Goal: Contribute content: Add original content to the website for others to see

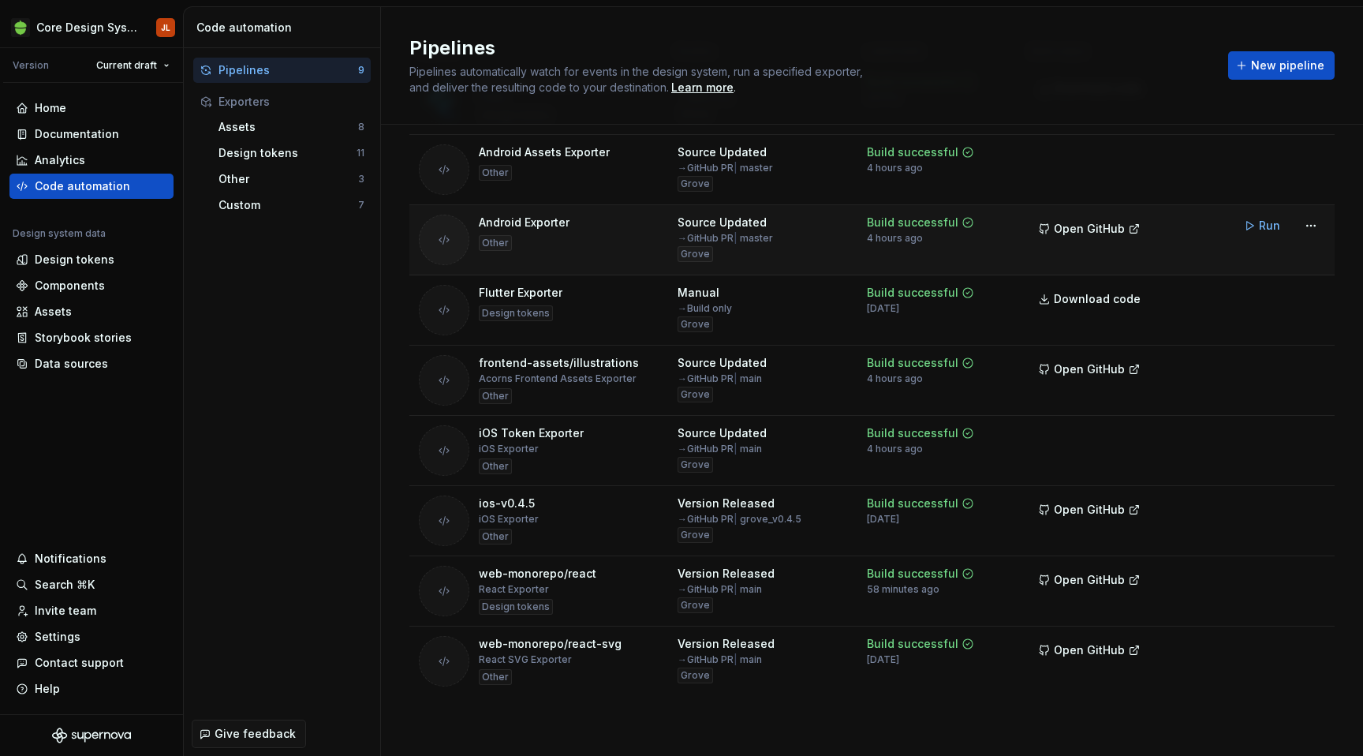
scroll to position [434, 0]
click at [1253, 225] on button "Run" at bounding box center [1263, 225] width 54 height 28
click at [1110, 235] on span "Open GitHub" at bounding box center [1089, 229] width 71 height 16
click at [73, 289] on div "Components" at bounding box center [70, 286] width 70 height 16
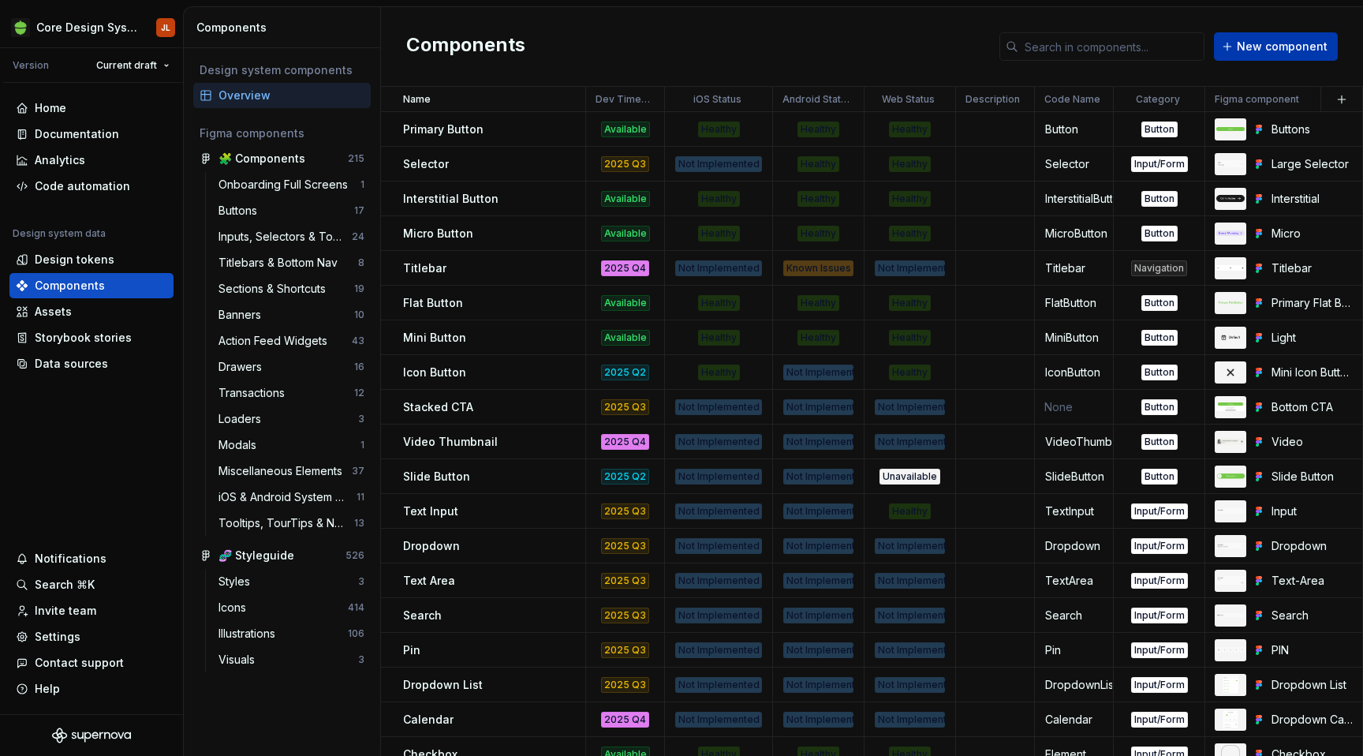
click at [1288, 49] on span "New component" at bounding box center [1282, 47] width 91 height 16
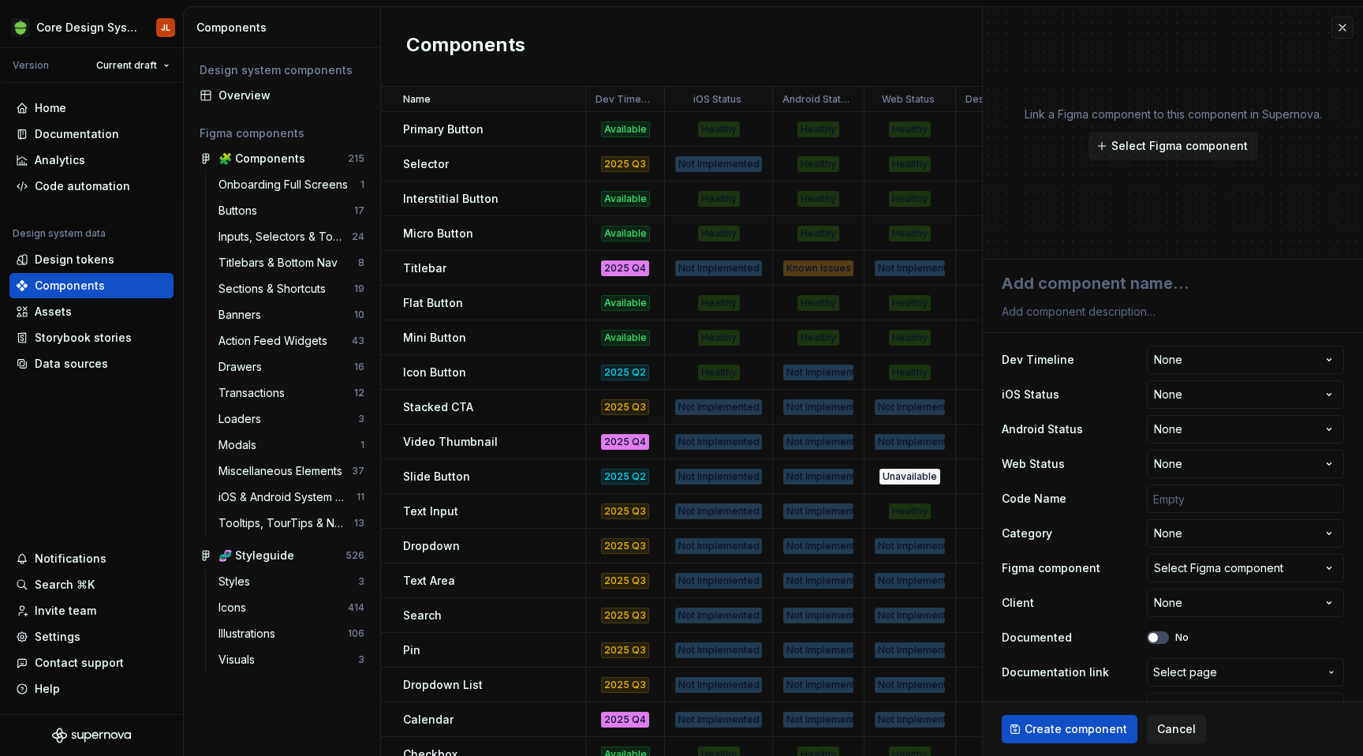
type textarea "*"
type textarea "C"
type textarea "*"
type textarea "Co"
type textarea "*"
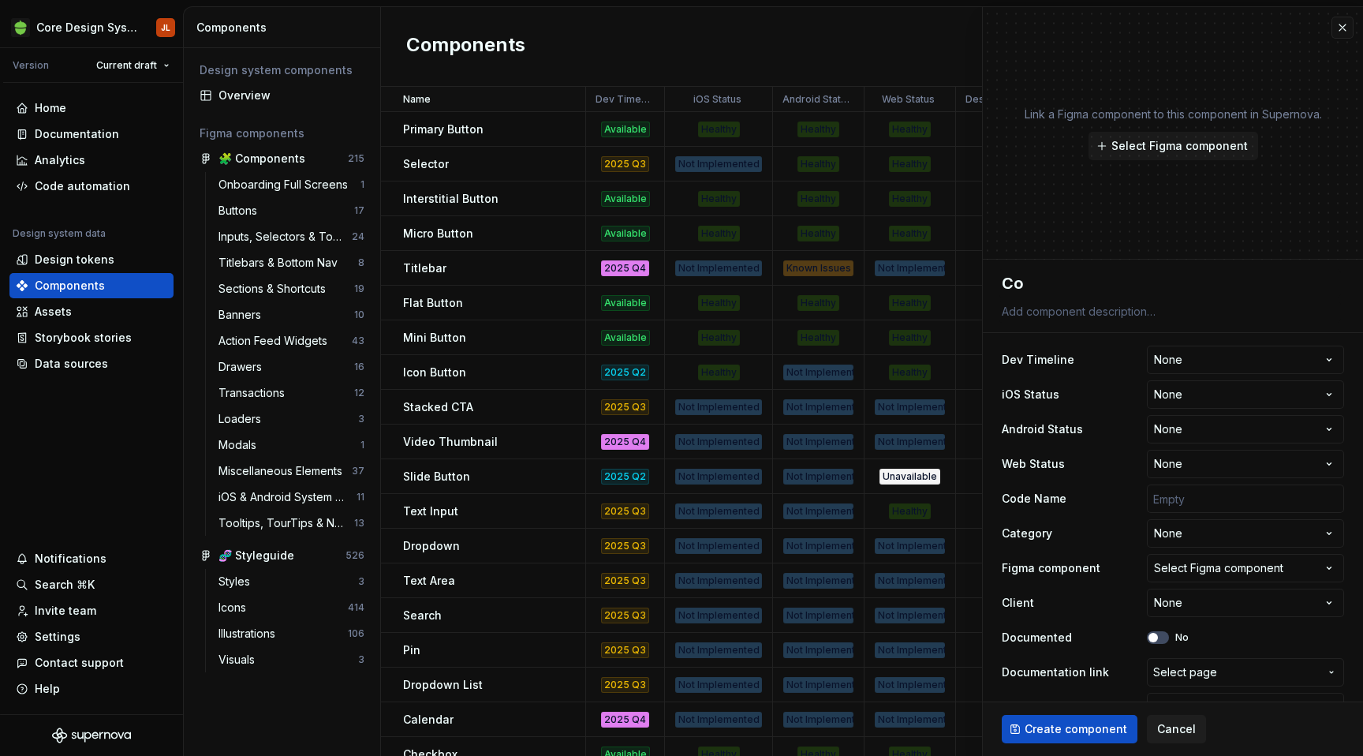
type textarea "Com"
type textarea "*"
type textarea "Comp"
type textarea "*"
type textarea "Com"
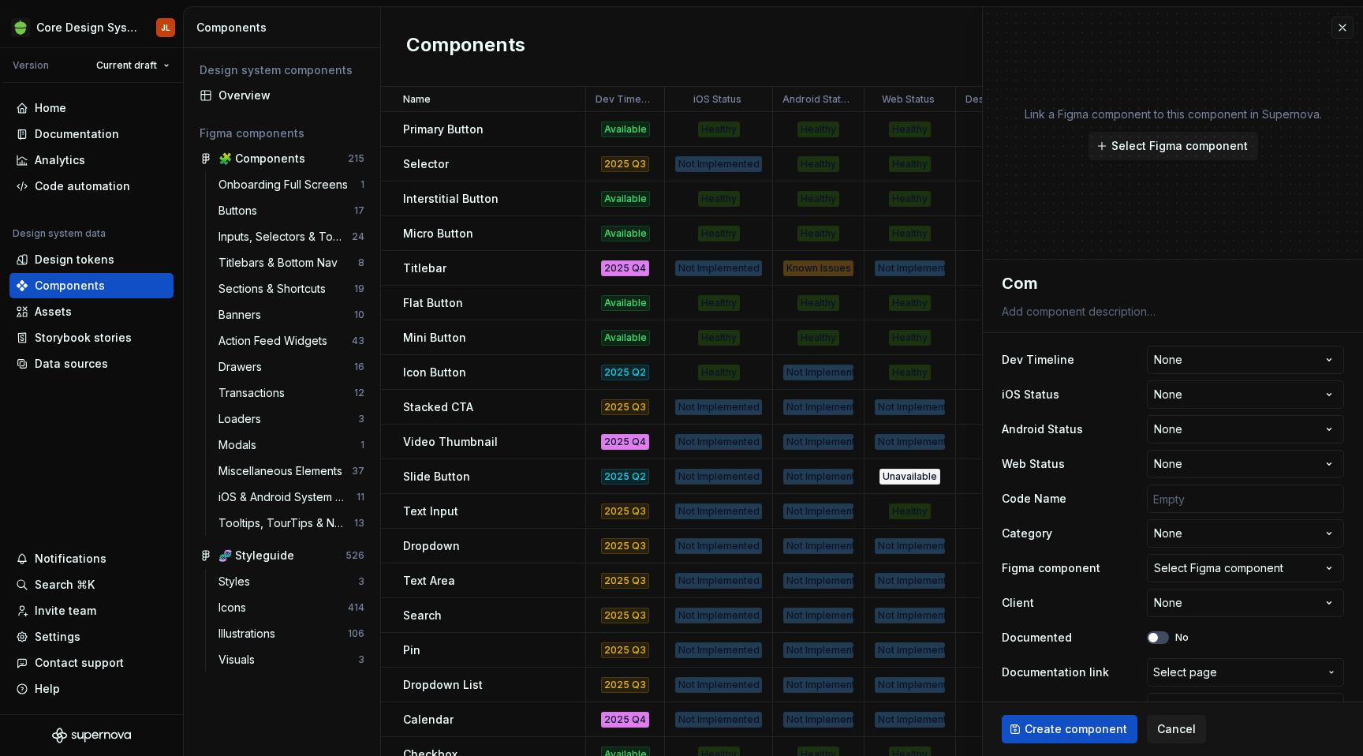
type textarea "*"
type textarea "Co"
type textarea "*"
type textarea "C"
type textarea "*"
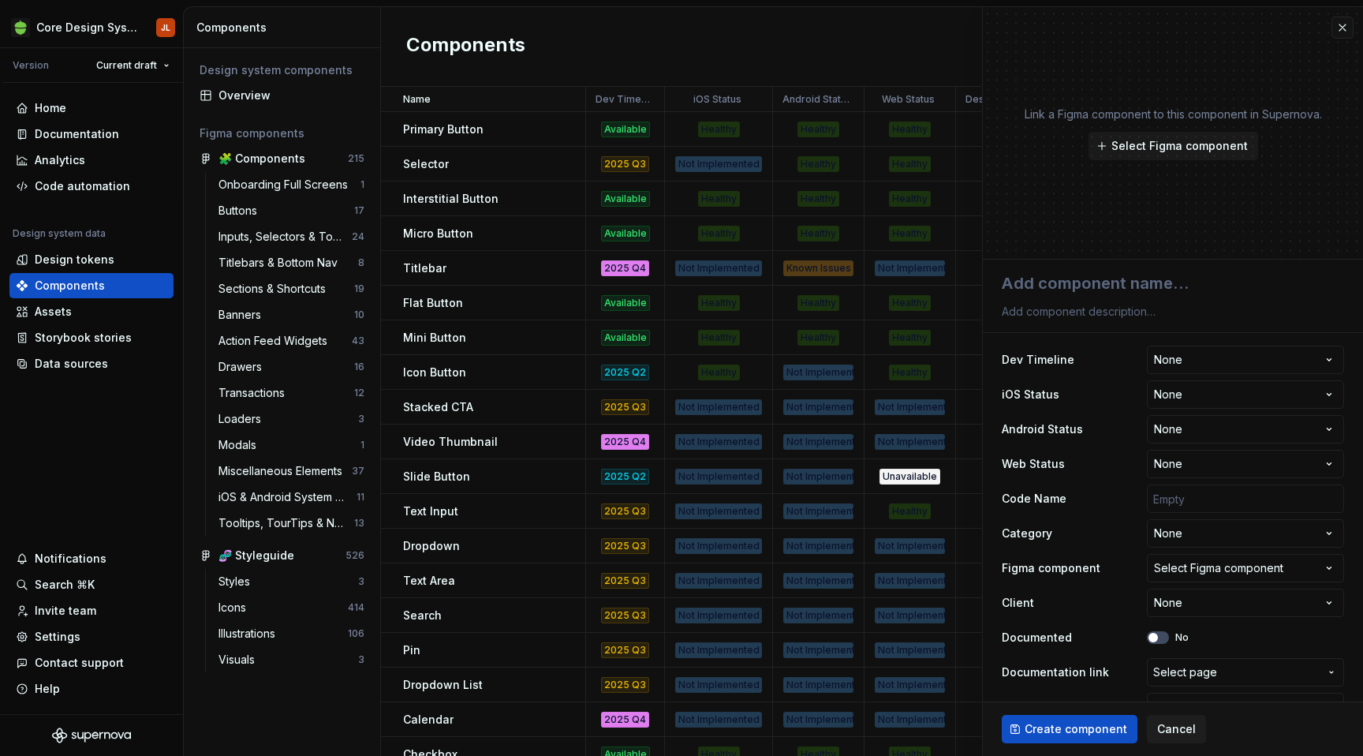
type textarea "*"
type textarea "S"
type textarea "*"
type textarea "Su"
type textarea "*"
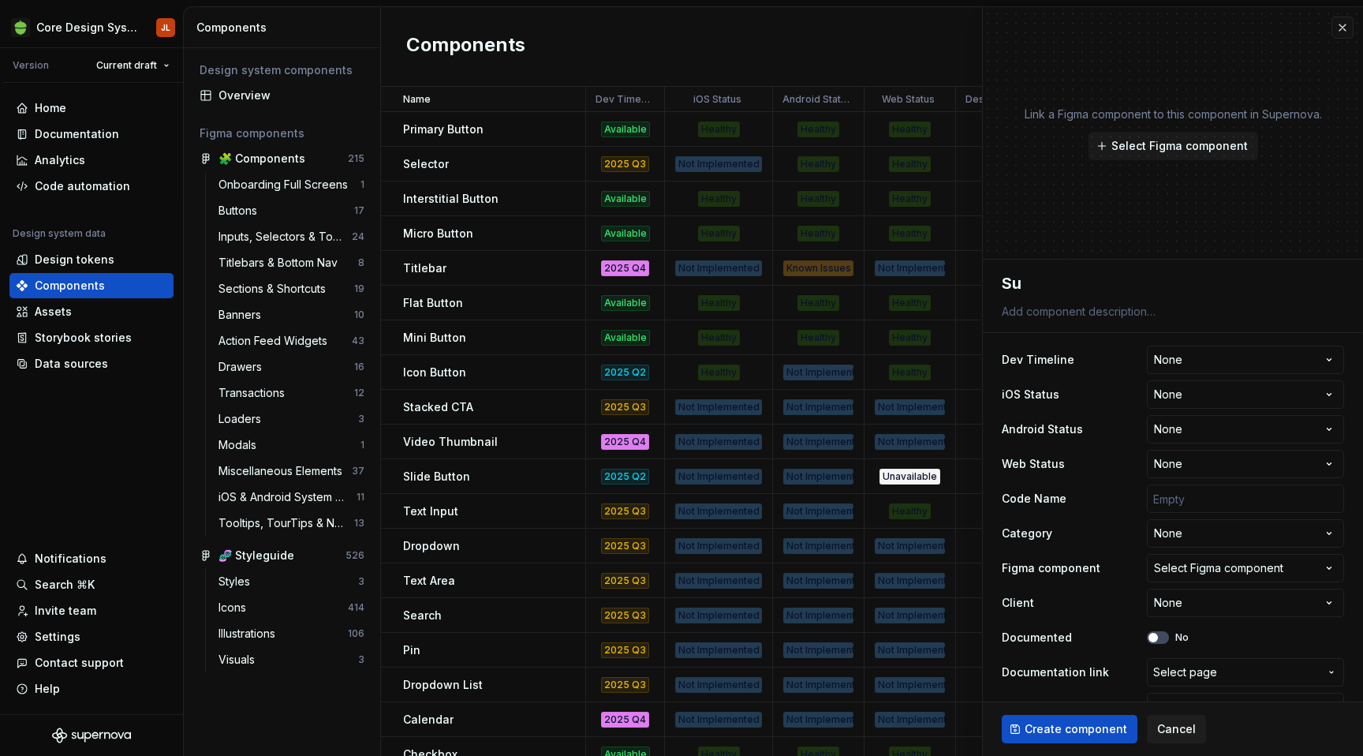
type textarea "Sub"
type textarea "*"
type textarea "Subw"
type textarea "*"
type textarea "Subway"
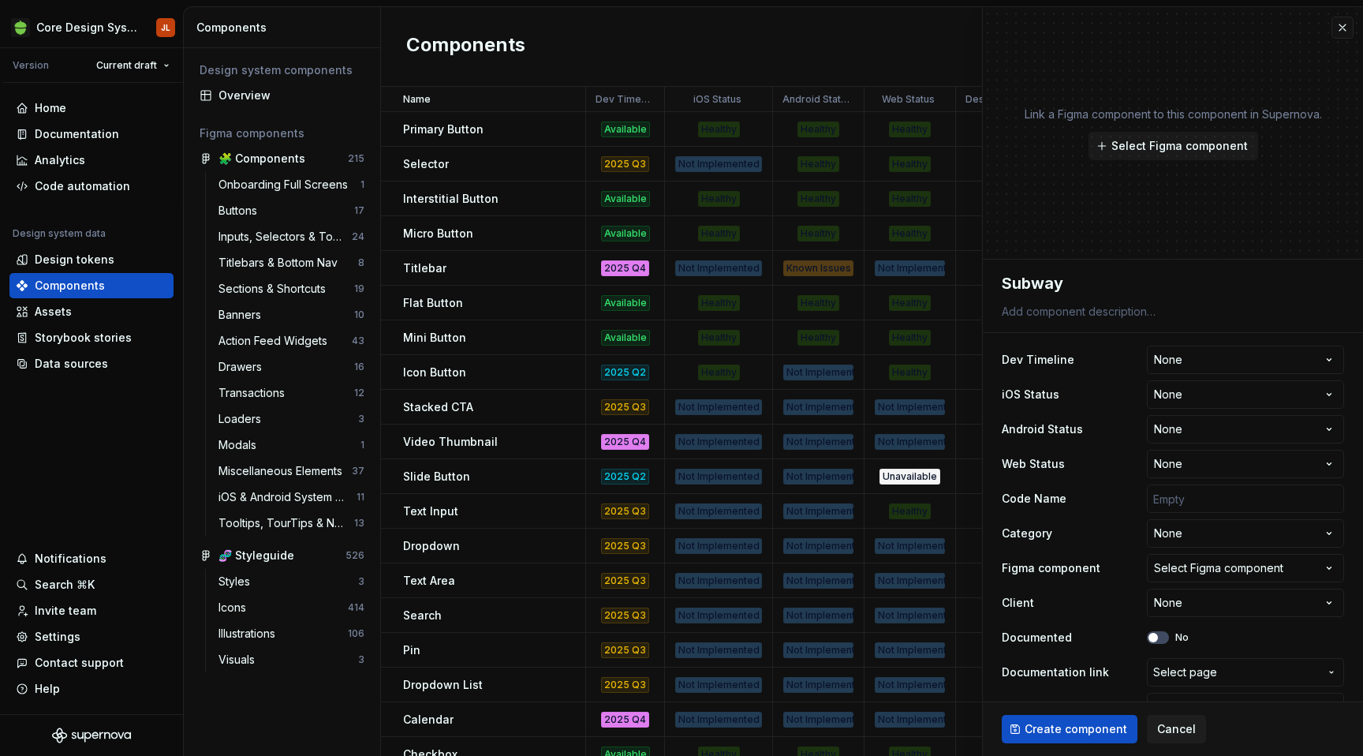
type textarea "*"
type textarea "Subway"
type textarea "*"
type textarea "Subway T"
type textarea "*"
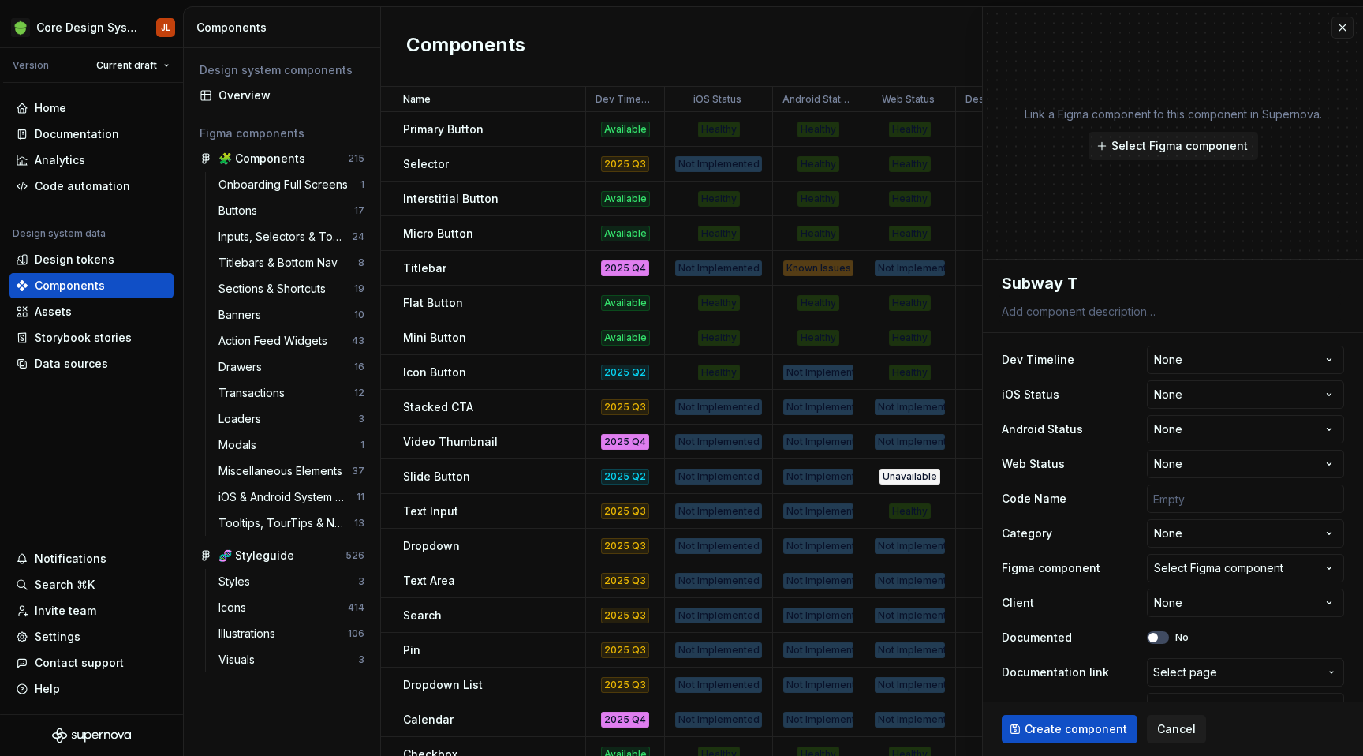
type textarea "Subway Tr"
type textarea "*"
type textarea "Subway Tra"
type textarea "*"
type textarea "Subway Trac"
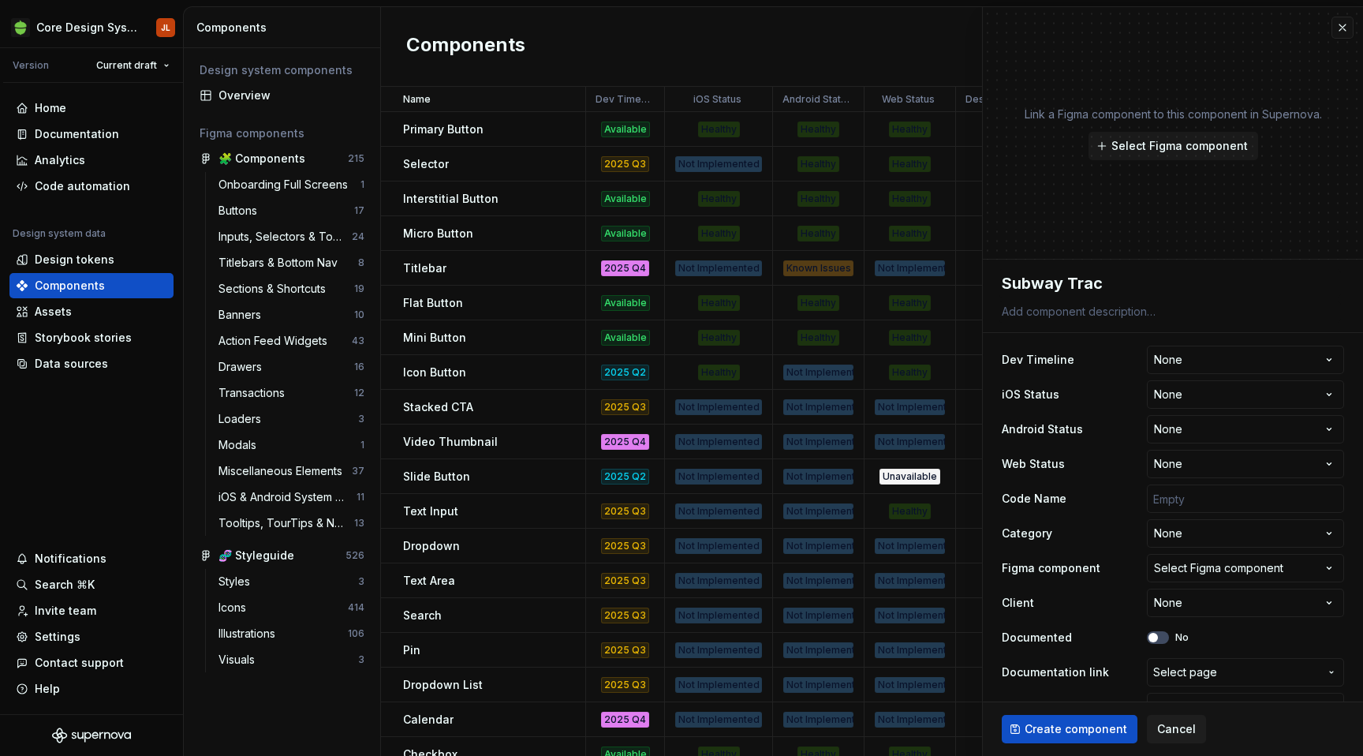
type textarea "*"
type textarea "Subway Track"
type textarea "*"
type textarea "Subway Tracke"
type textarea "*"
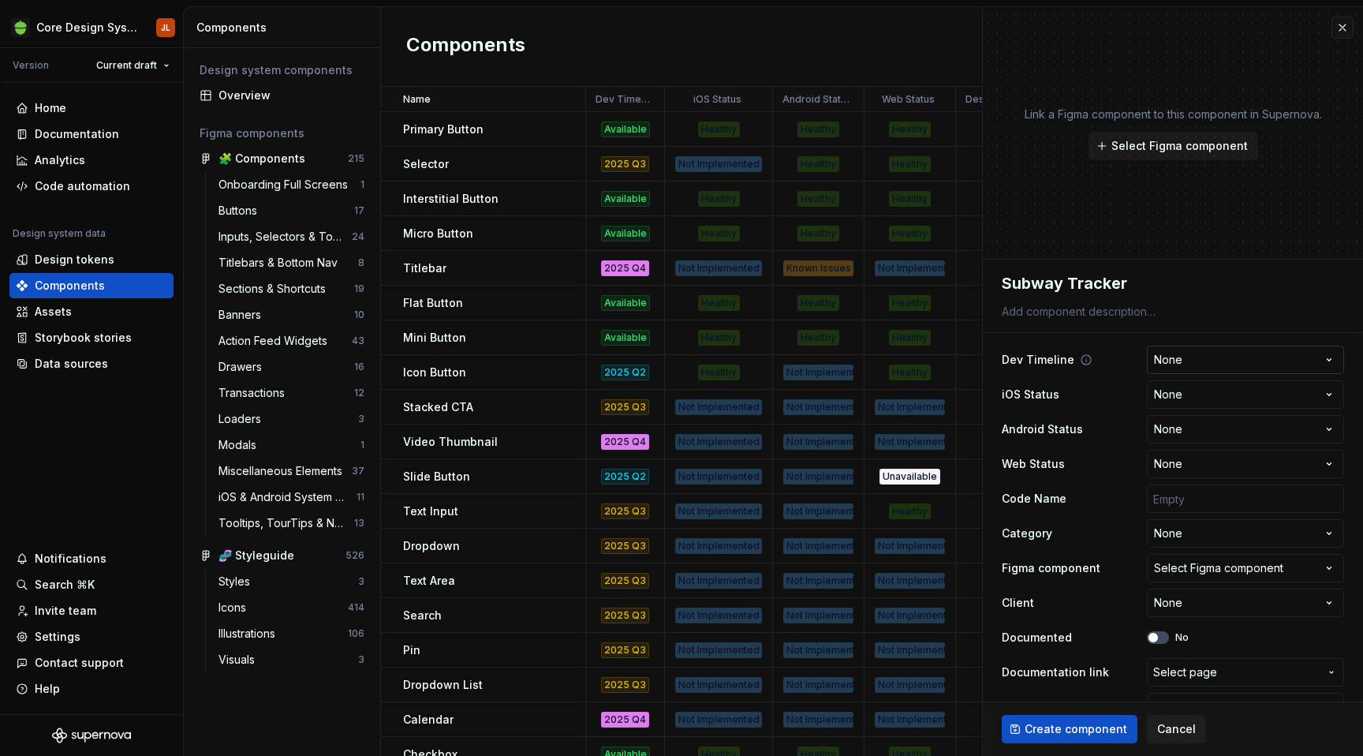
type textarea "Subway Tracker"
click at [1212, 366] on html "Core Design System JL Version Current draft Home Documentation Analytics Code a…" at bounding box center [681, 378] width 1363 height 756
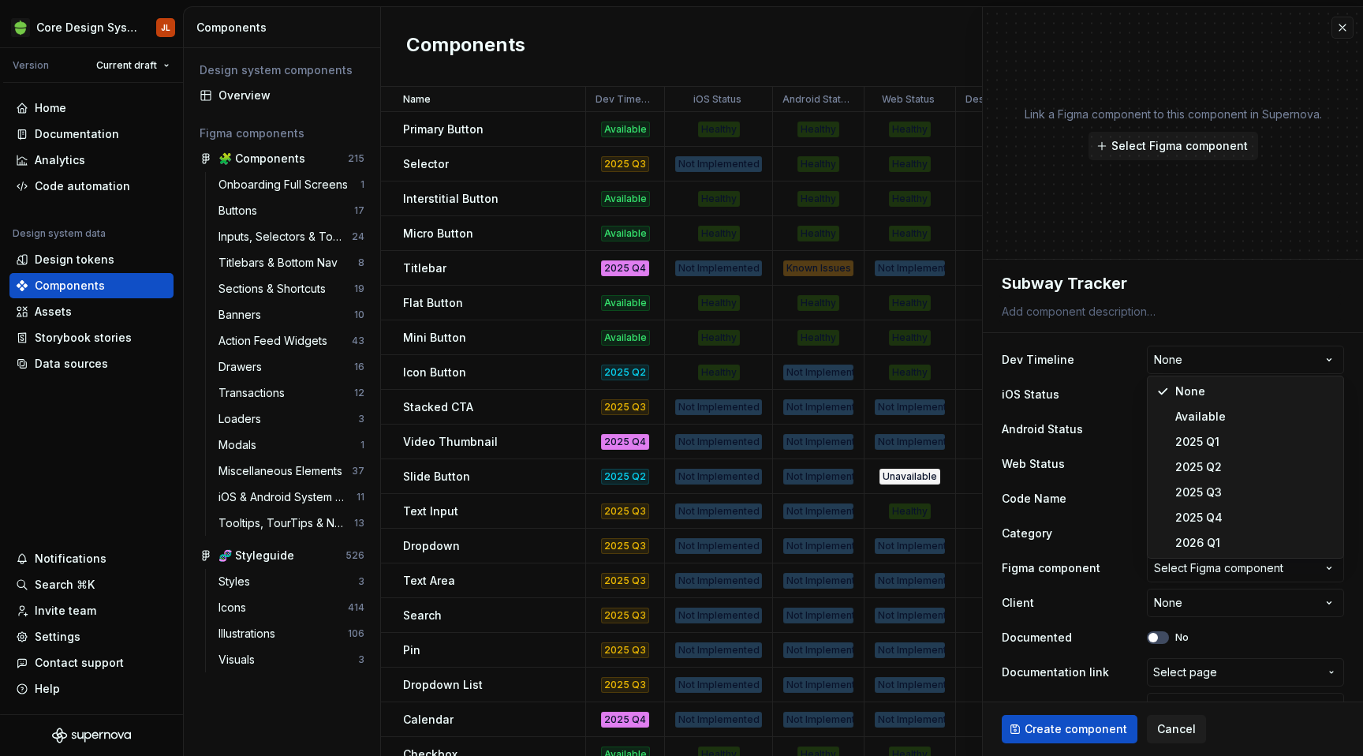
select select "**********"
type textarea "*"
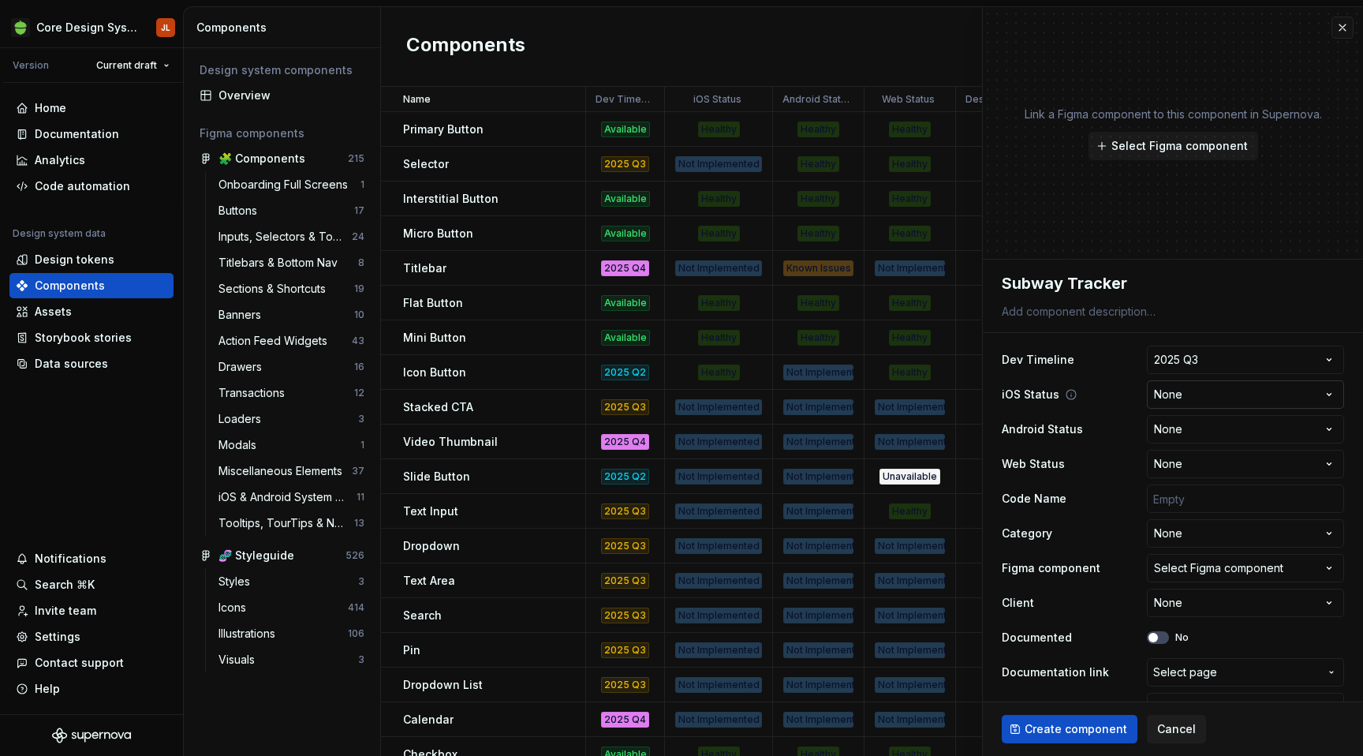
click at [1246, 396] on html "Core Design System JL Version Current draft Home Documentation Analytics Code a…" at bounding box center [681, 378] width 1363 height 756
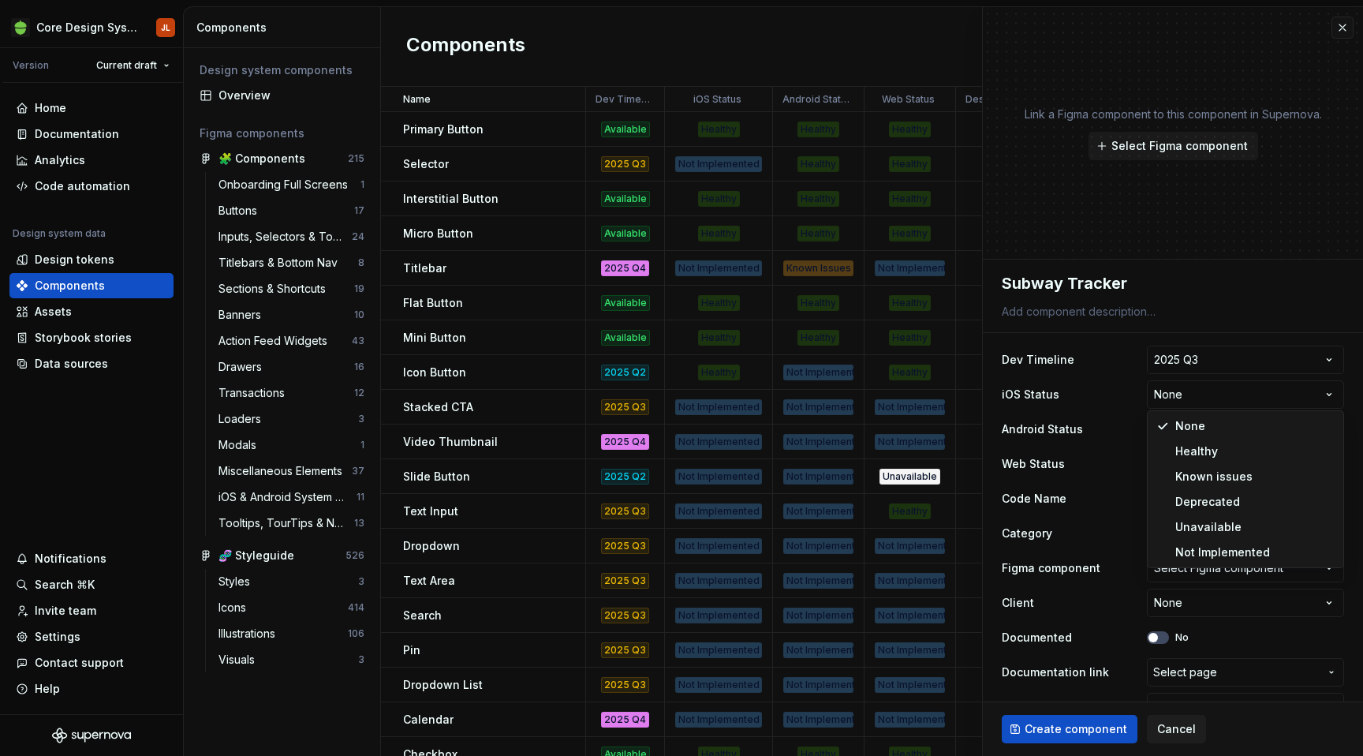
select select "**********"
type textarea "*"
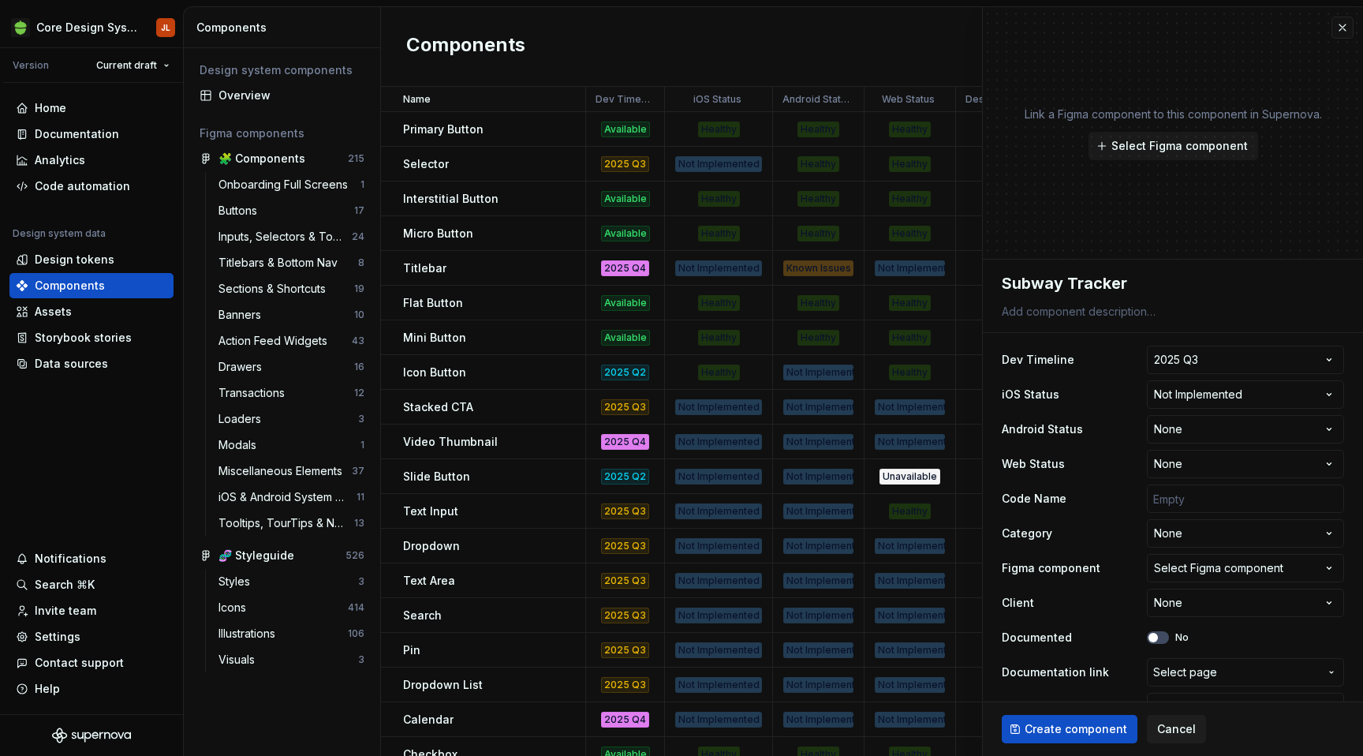
click at [1256, 431] on html "Core Design System JL Version Current draft Home Documentation Analytics Code a…" at bounding box center [681, 378] width 1363 height 756
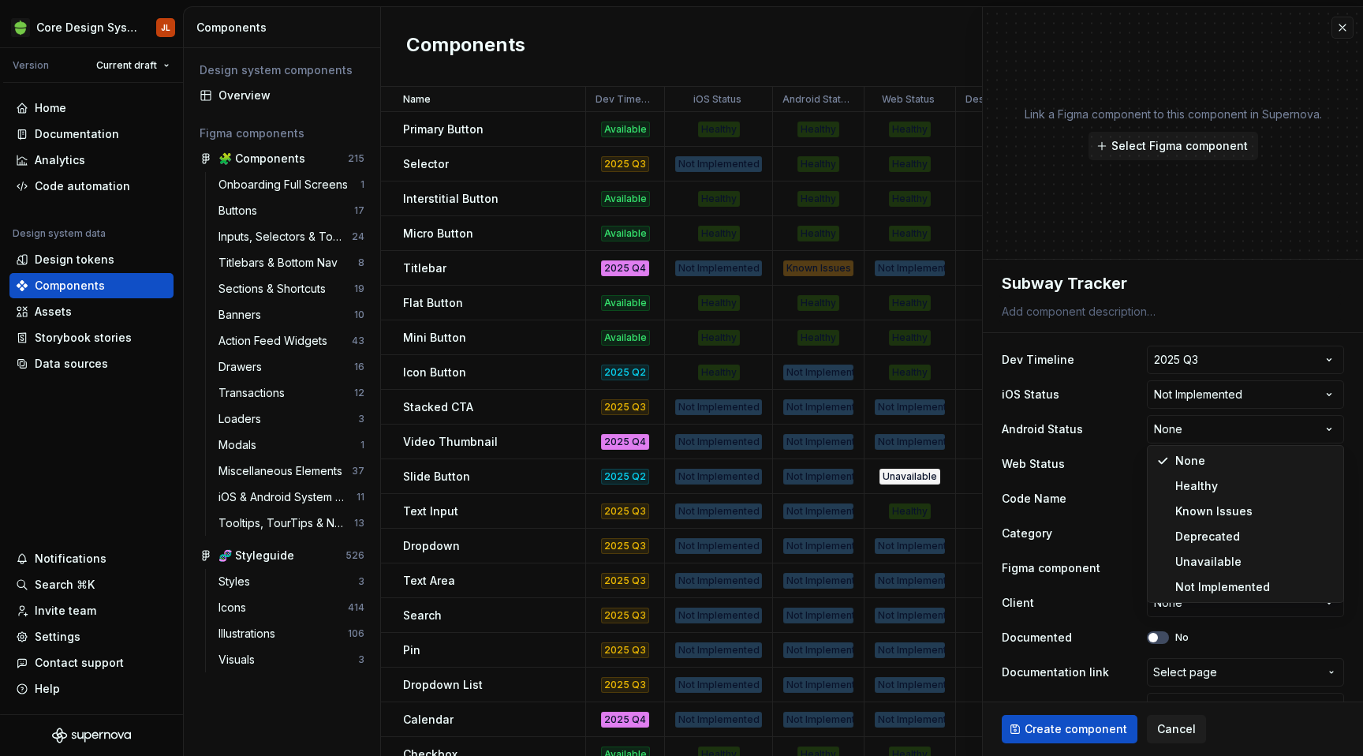
select select "**********"
type textarea "*"
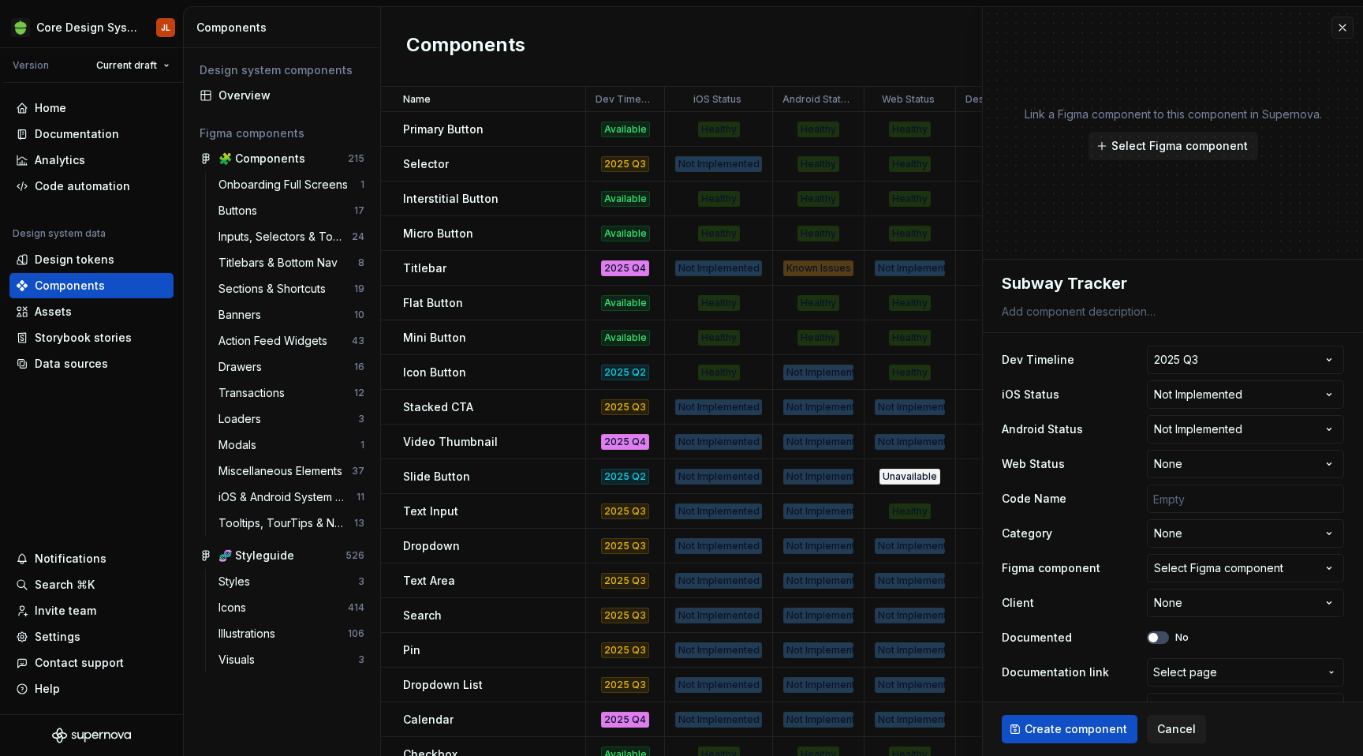
click at [1261, 461] on html "Core Design System JL Version Current draft Home Documentation Analytics Code a…" at bounding box center [681, 378] width 1363 height 756
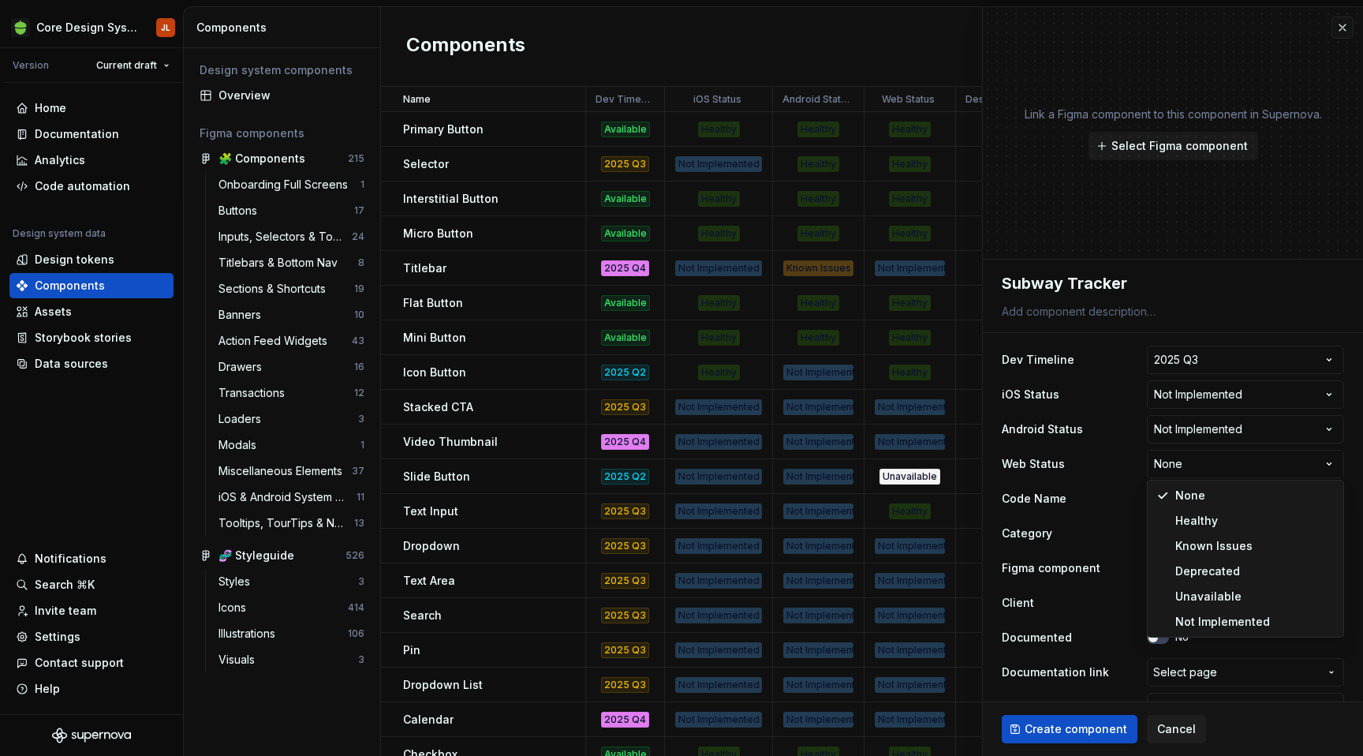
select select "**********"
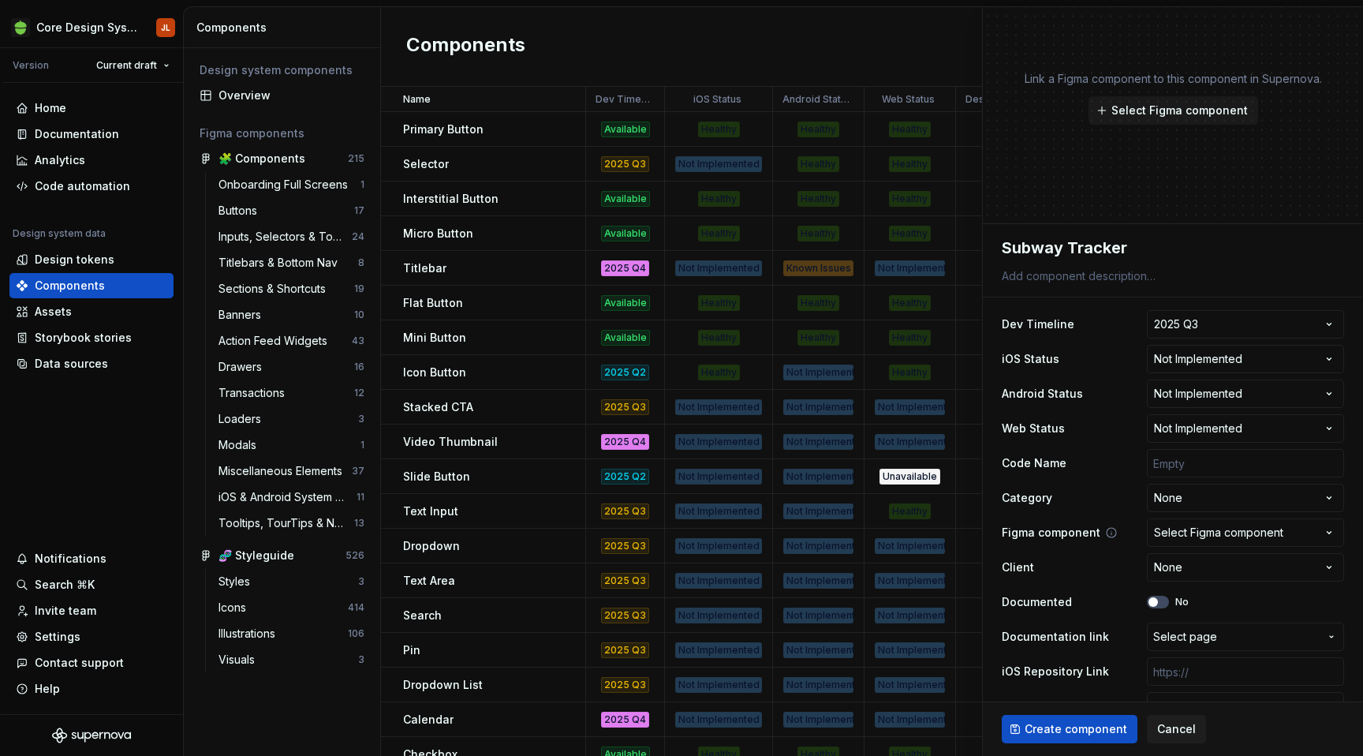
scroll to position [36, 0]
click at [1194, 465] on input "text" at bounding box center [1245, 462] width 197 height 28
type textarea "*"
type input "S"
type textarea "*"
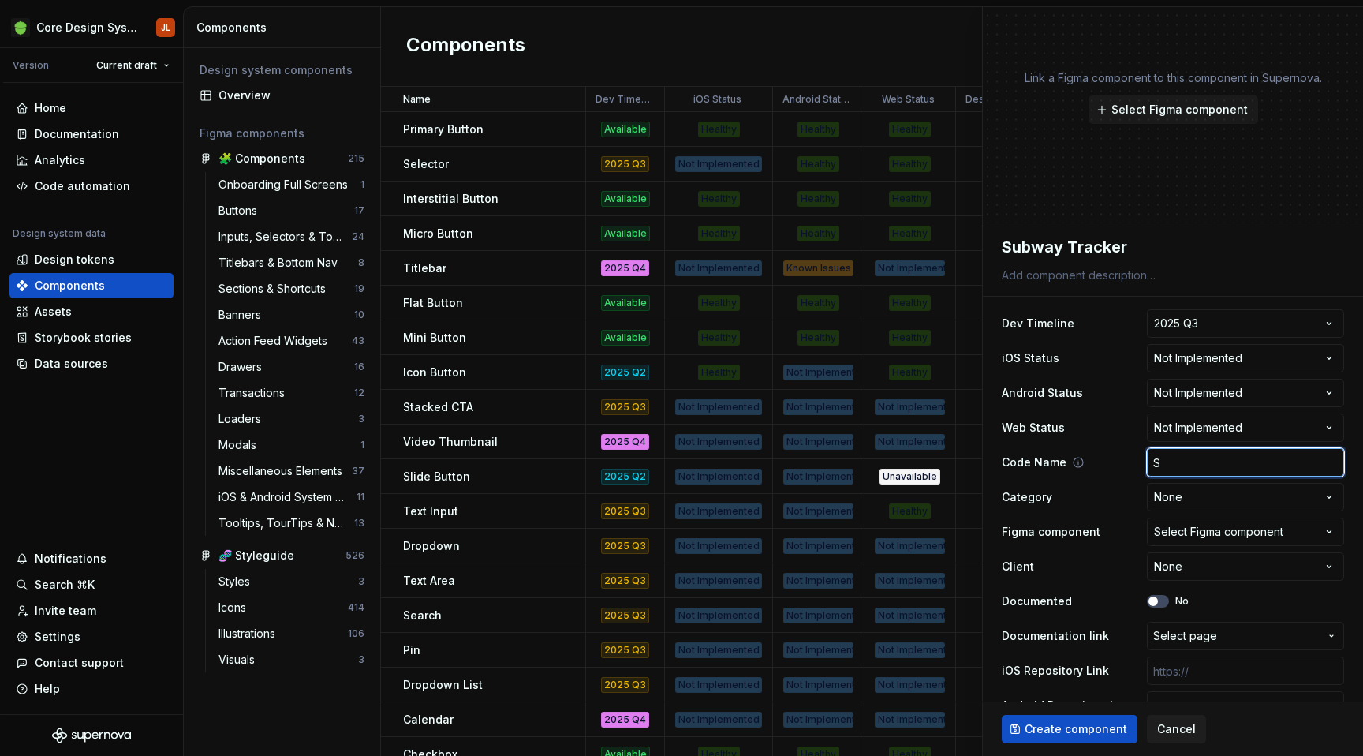
type input "Su"
type textarea "*"
type input "Sub"
type textarea "*"
type input "Subw"
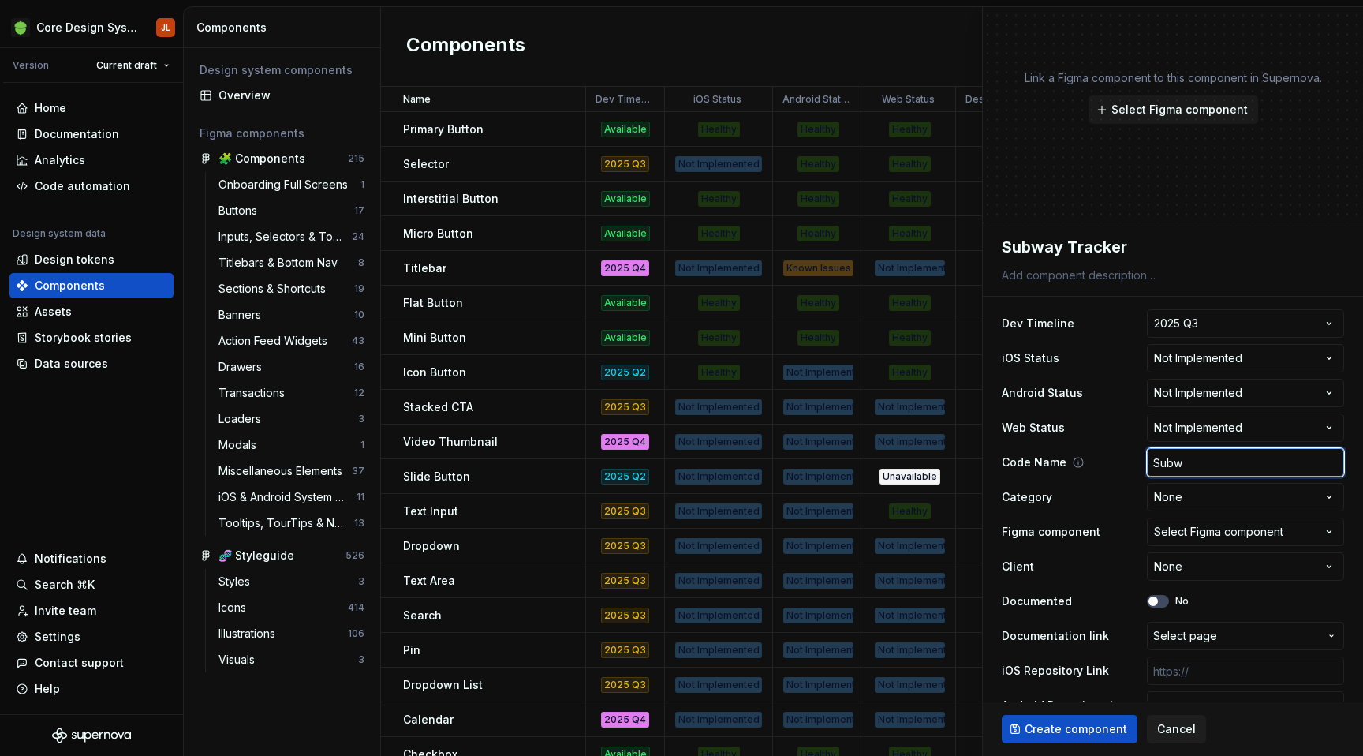
type textarea "*"
type input "Subwa"
type textarea "*"
type input "Subway"
type textarea "*"
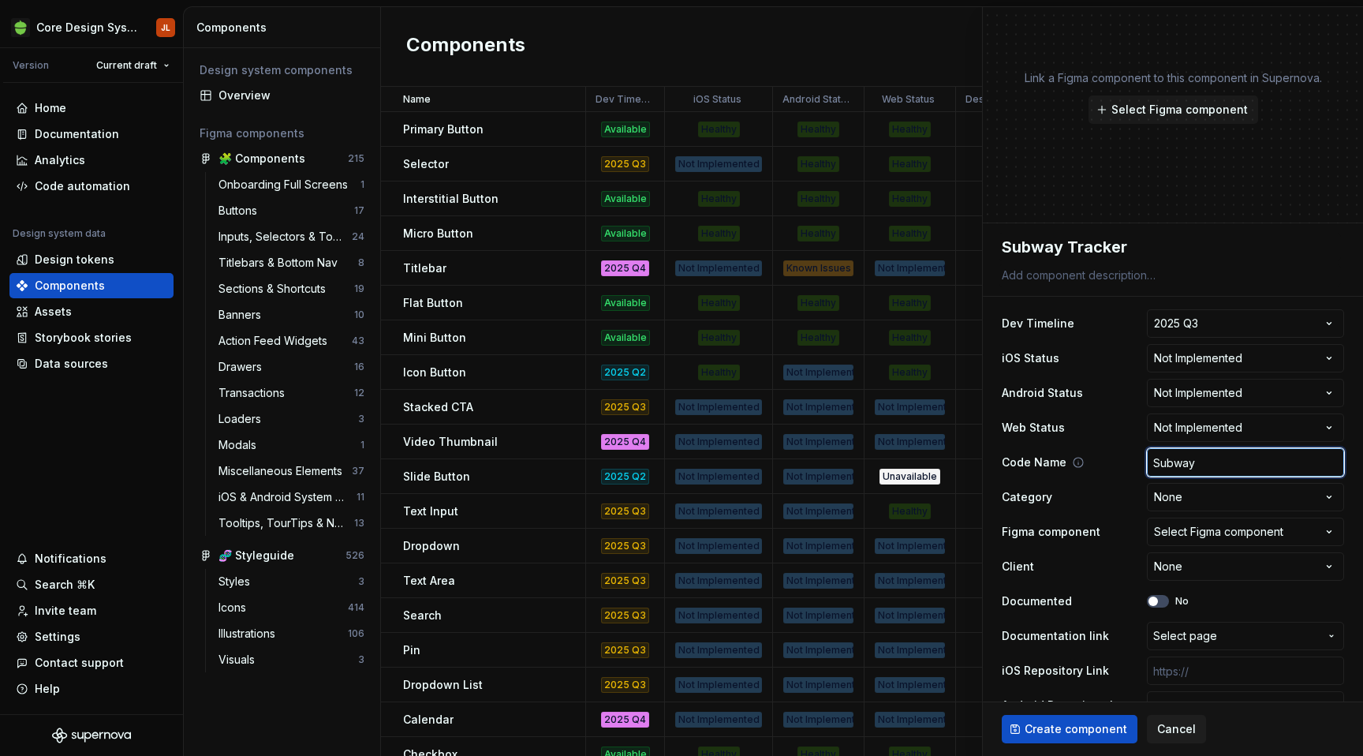
type input "SubwayT"
type textarea "*"
type input "SubwayTr"
type textarea "*"
type input "SubwayTra"
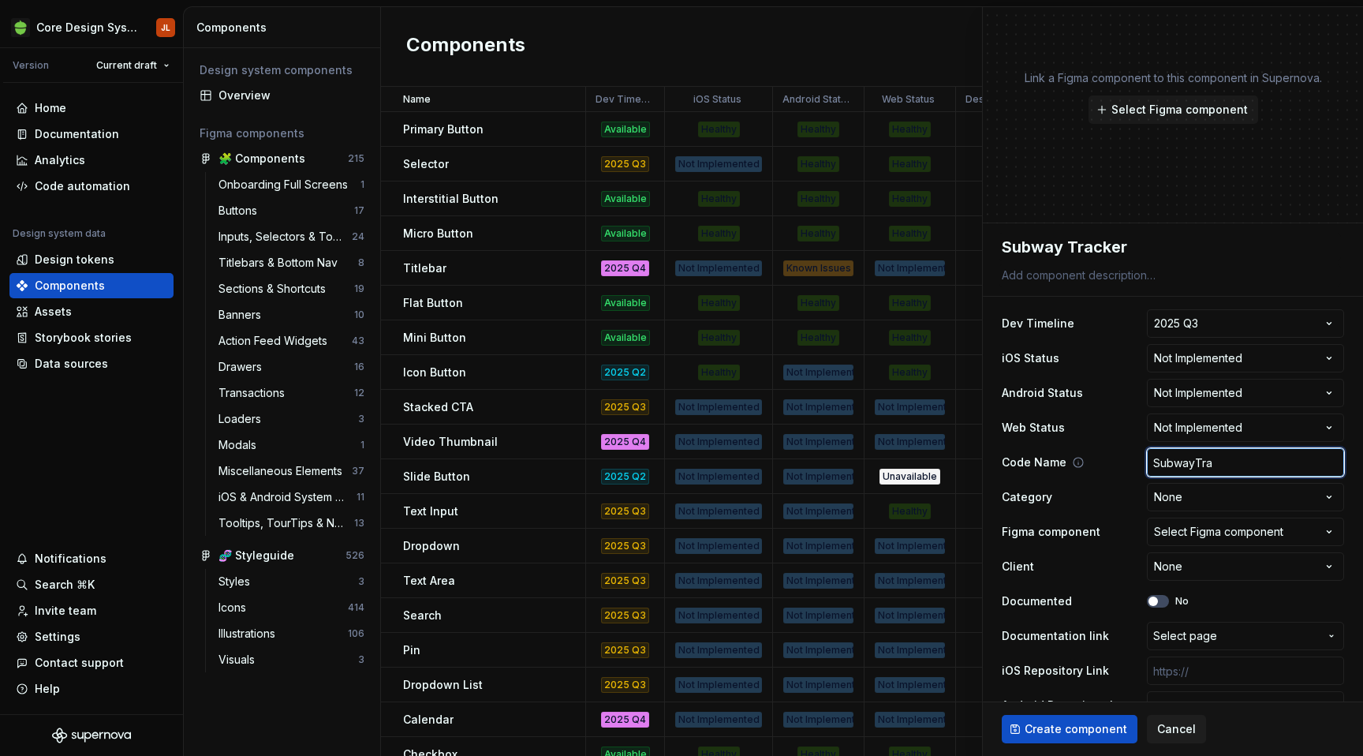
type textarea "*"
type input "SubwayTrac"
type textarea "*"
type input "SubwayTrack"
type textarea "*"
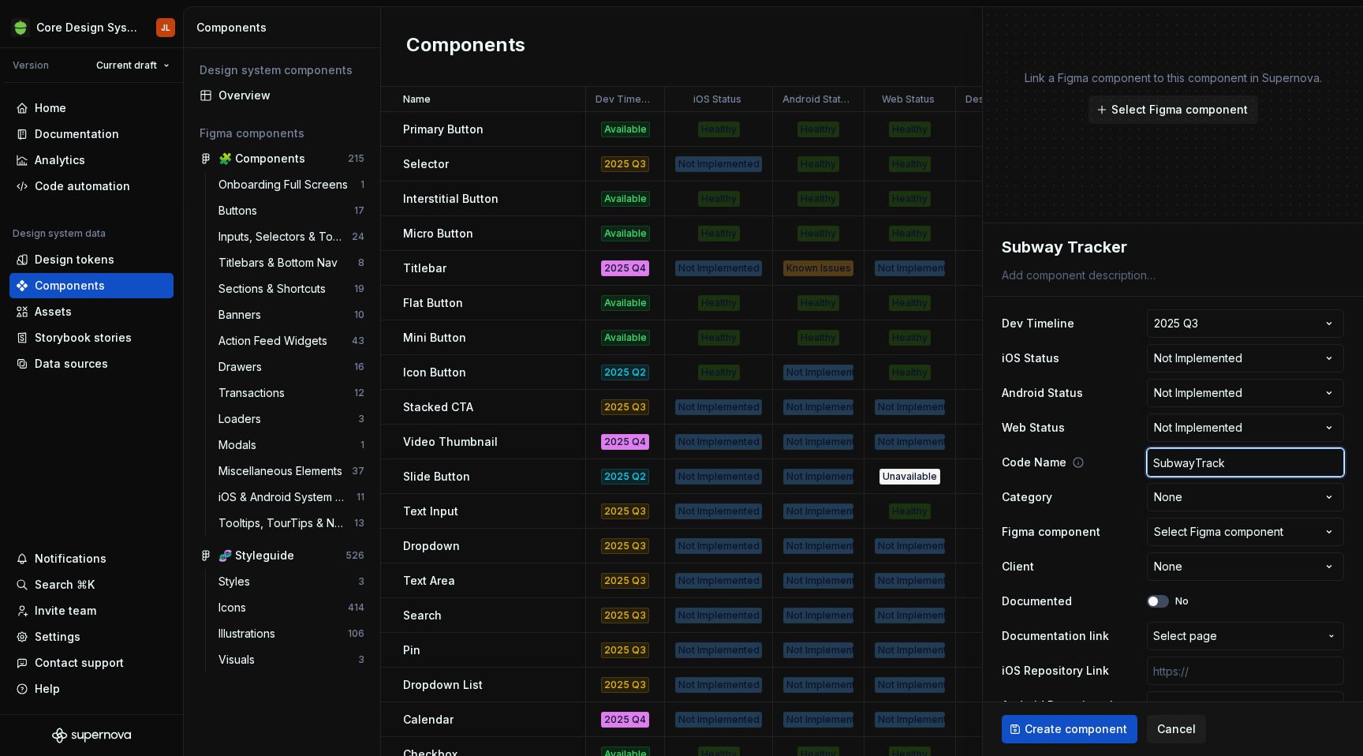
type input "SubwayTracke"
type textarea "*"
type input "SubwayTracker"
click at [1207, 499] on html "Core Design System JL Version Current draft Home Documentation Analytics Code a…" at bounding box center [681, 378] width 1363 height 756
type textarea "*"
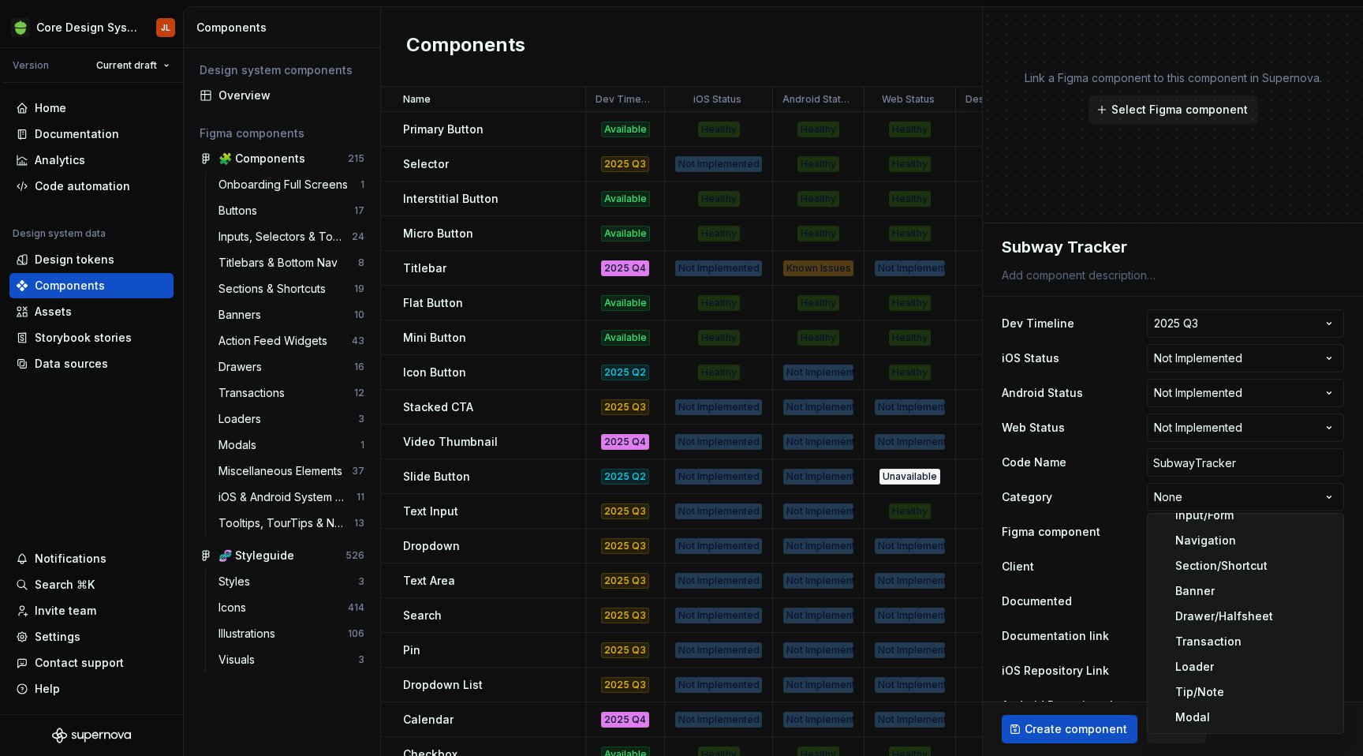
scroll to position [88, 0]
select select "**********"
type textarea "*"
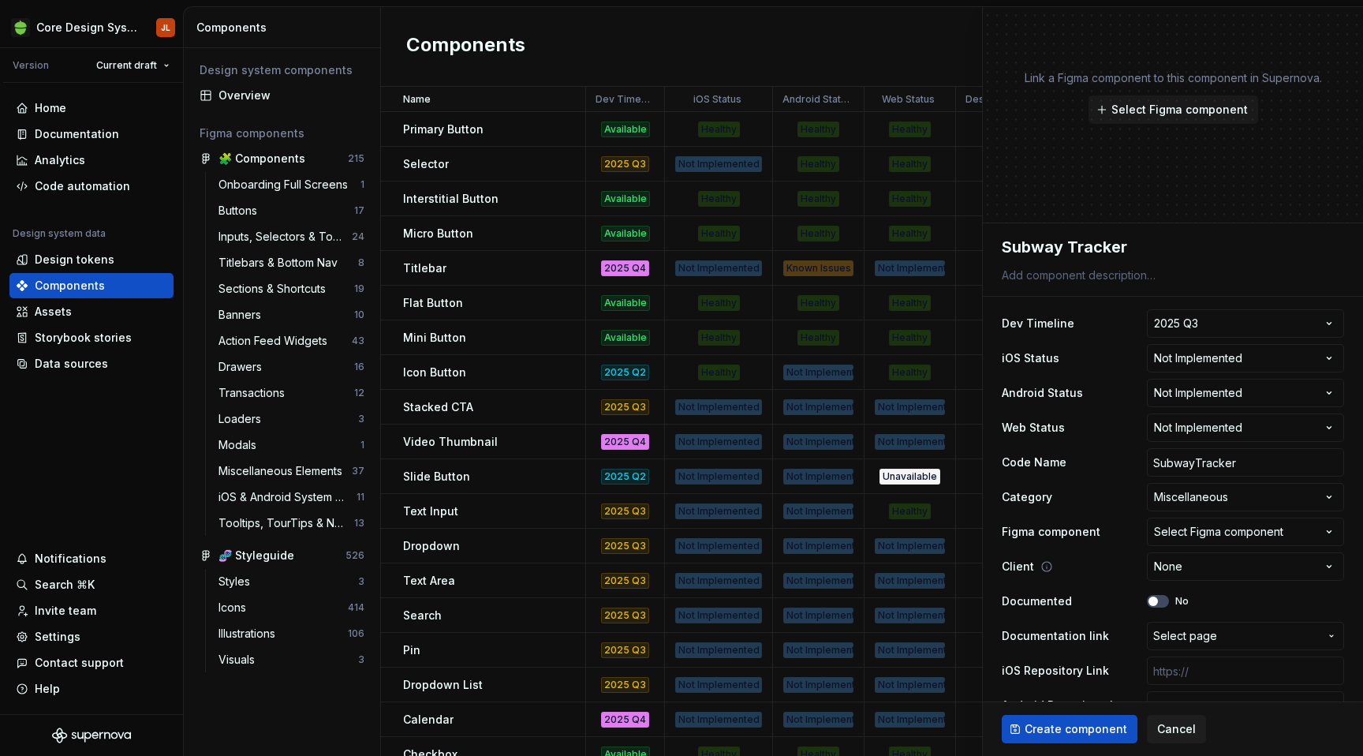
scroll to position [102, 0]
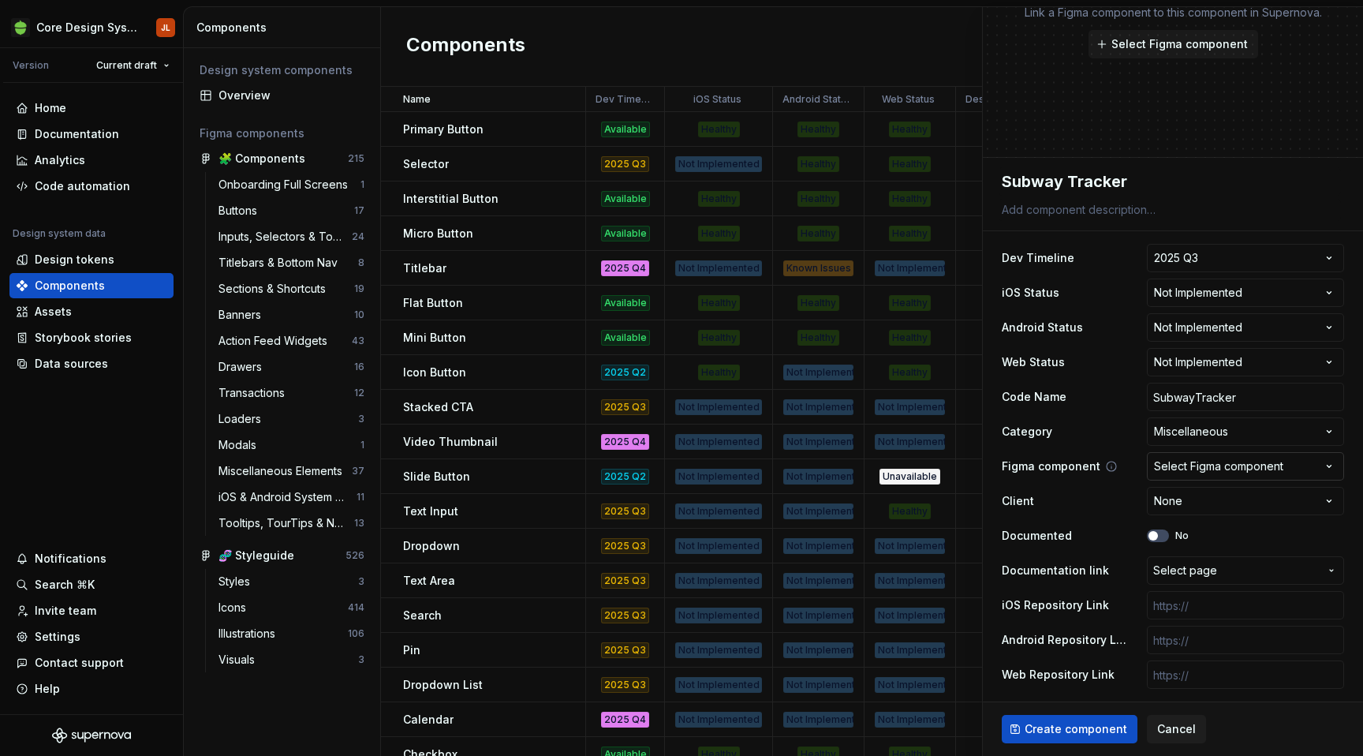
click at [1228, 466] on div "Select Figma component" at bounding box center [1218, 466] width 129 height 16
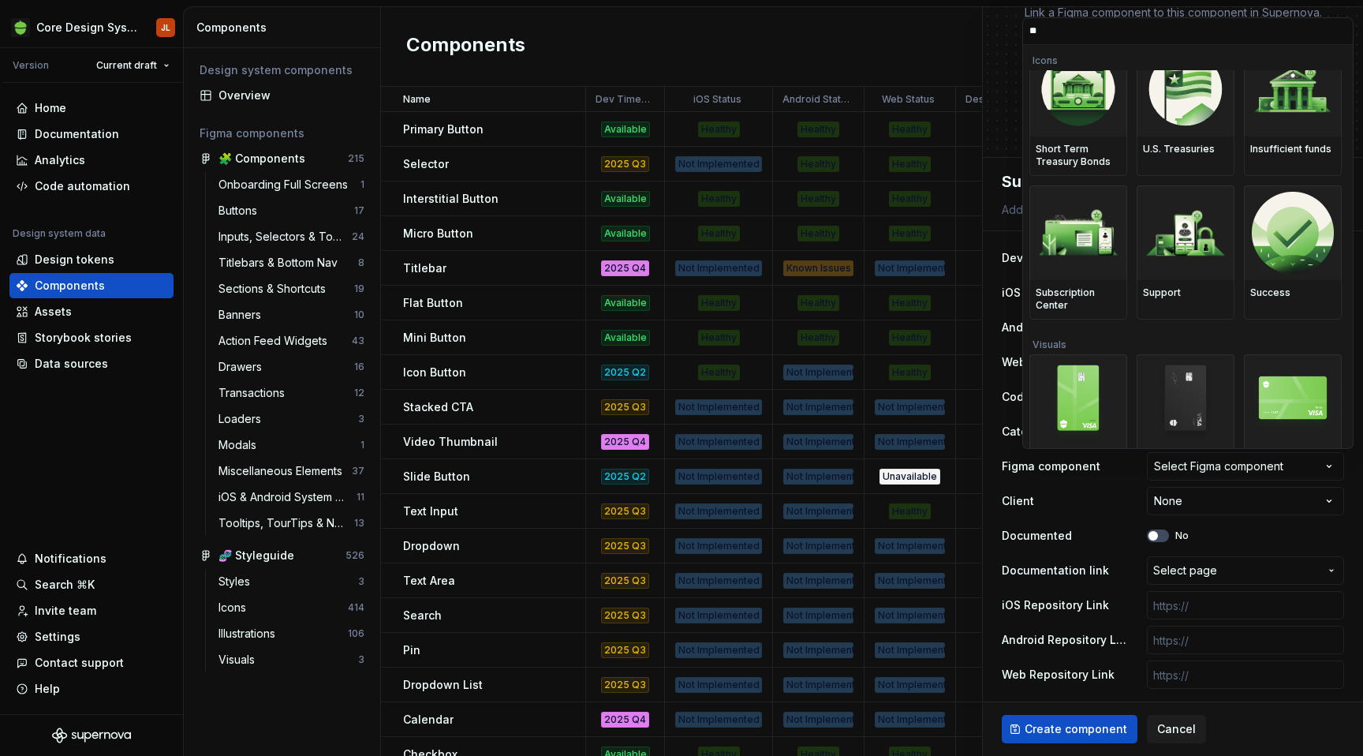
scroll to position [0, 0]
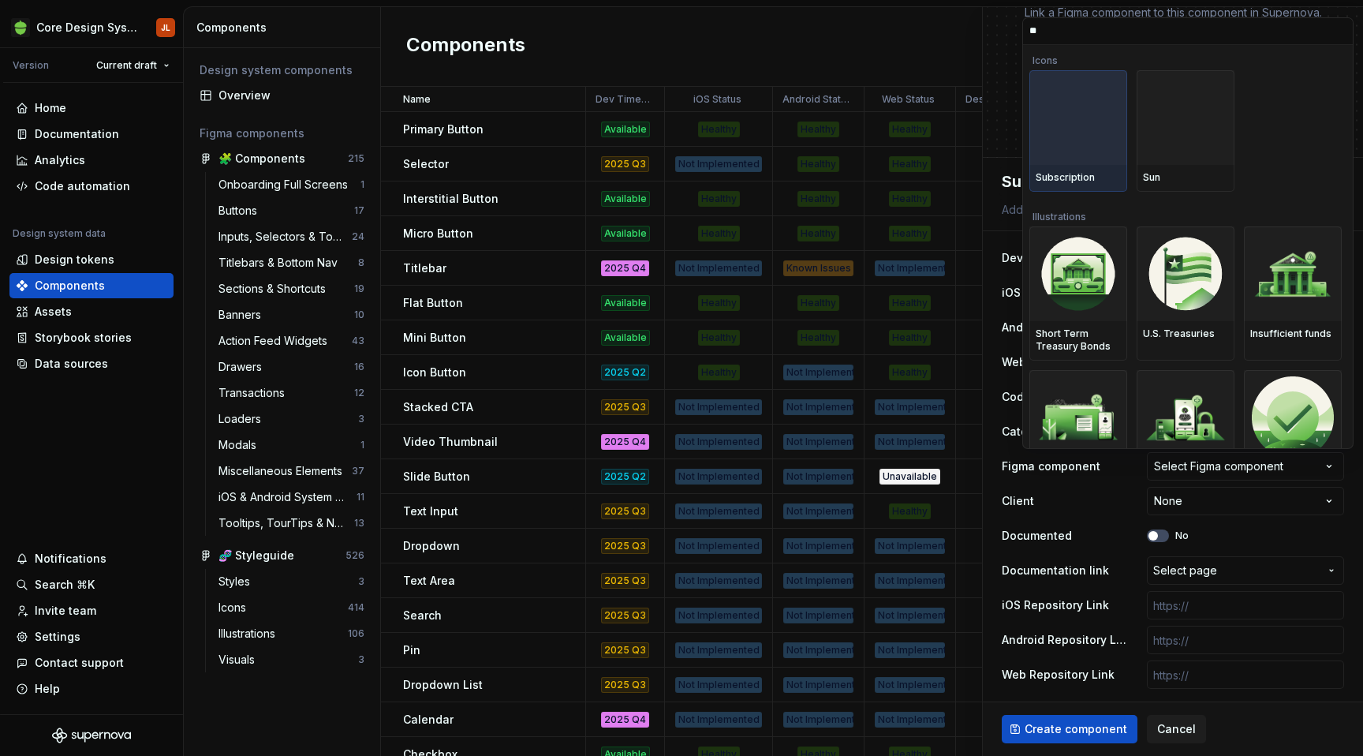
type input "***"
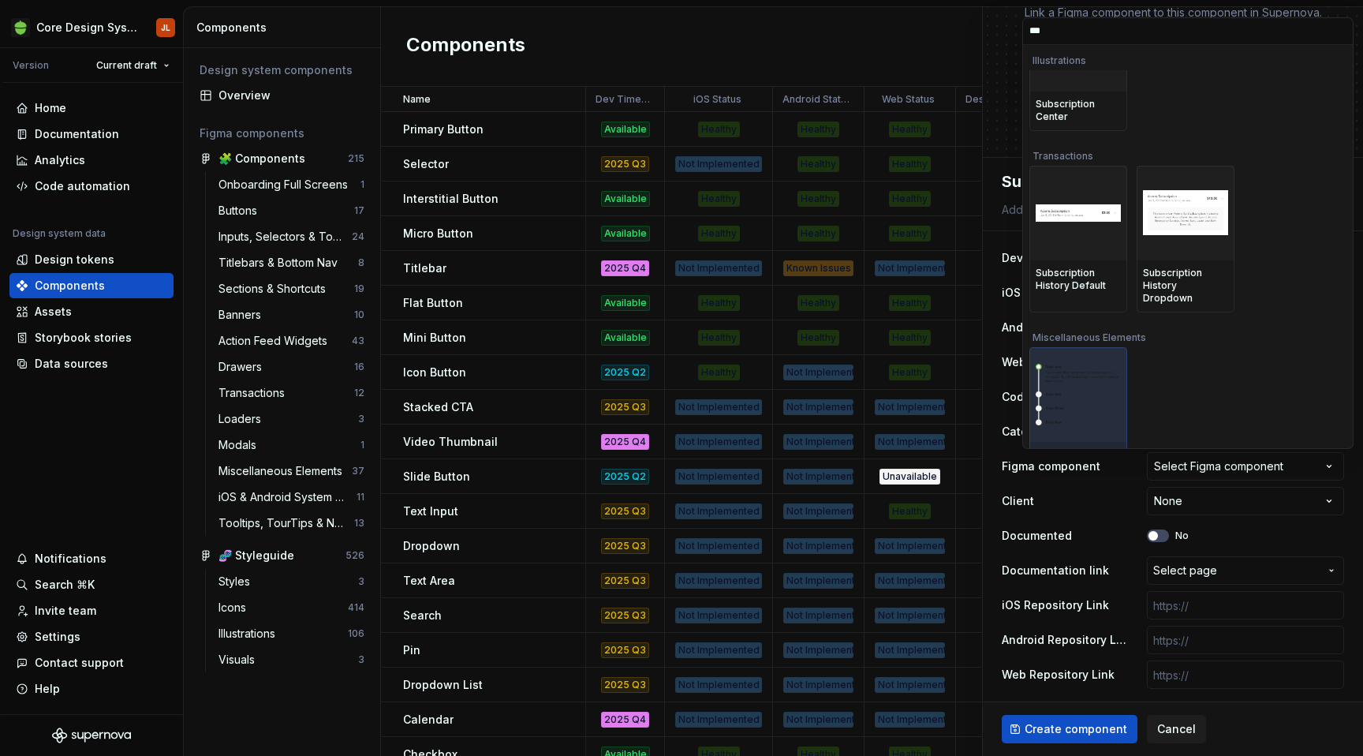
scroll to position [228, 0]
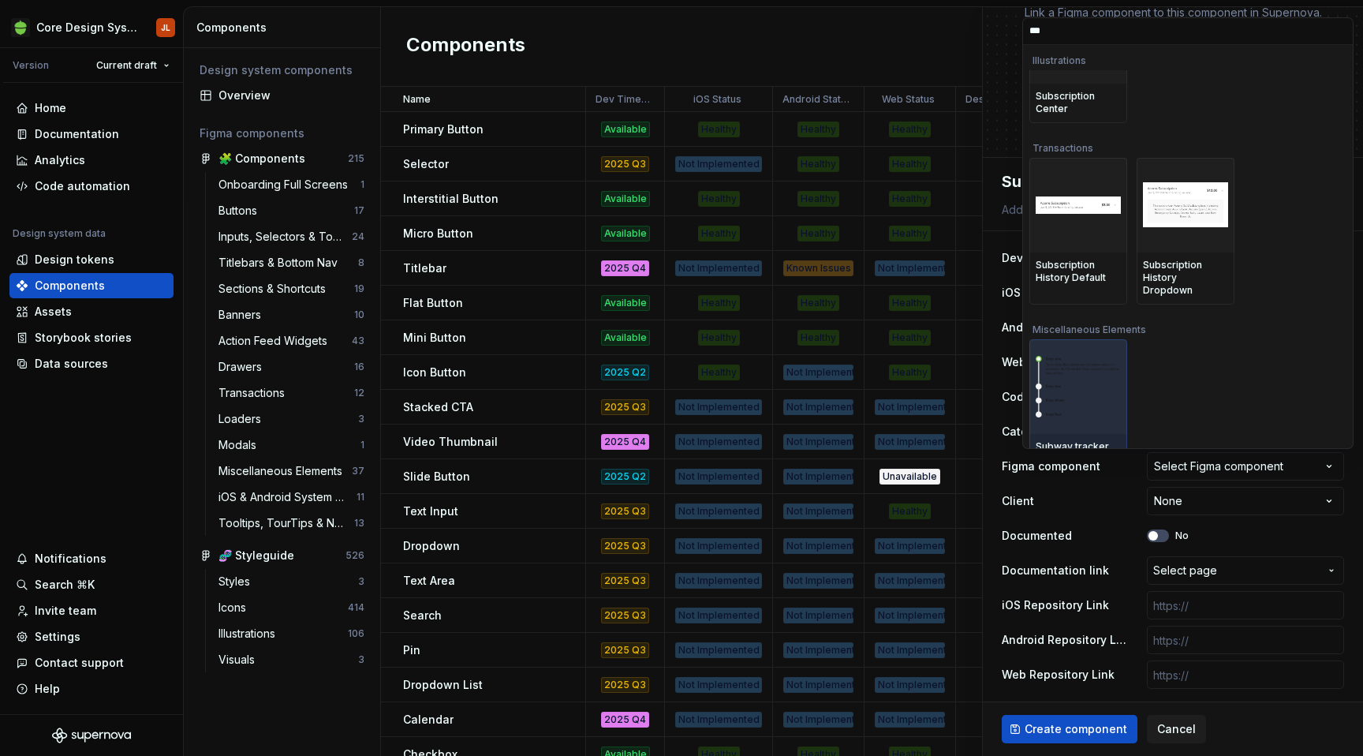
click at [1100, 386] on img at bounding box center [1078, 387] width 85 height 62
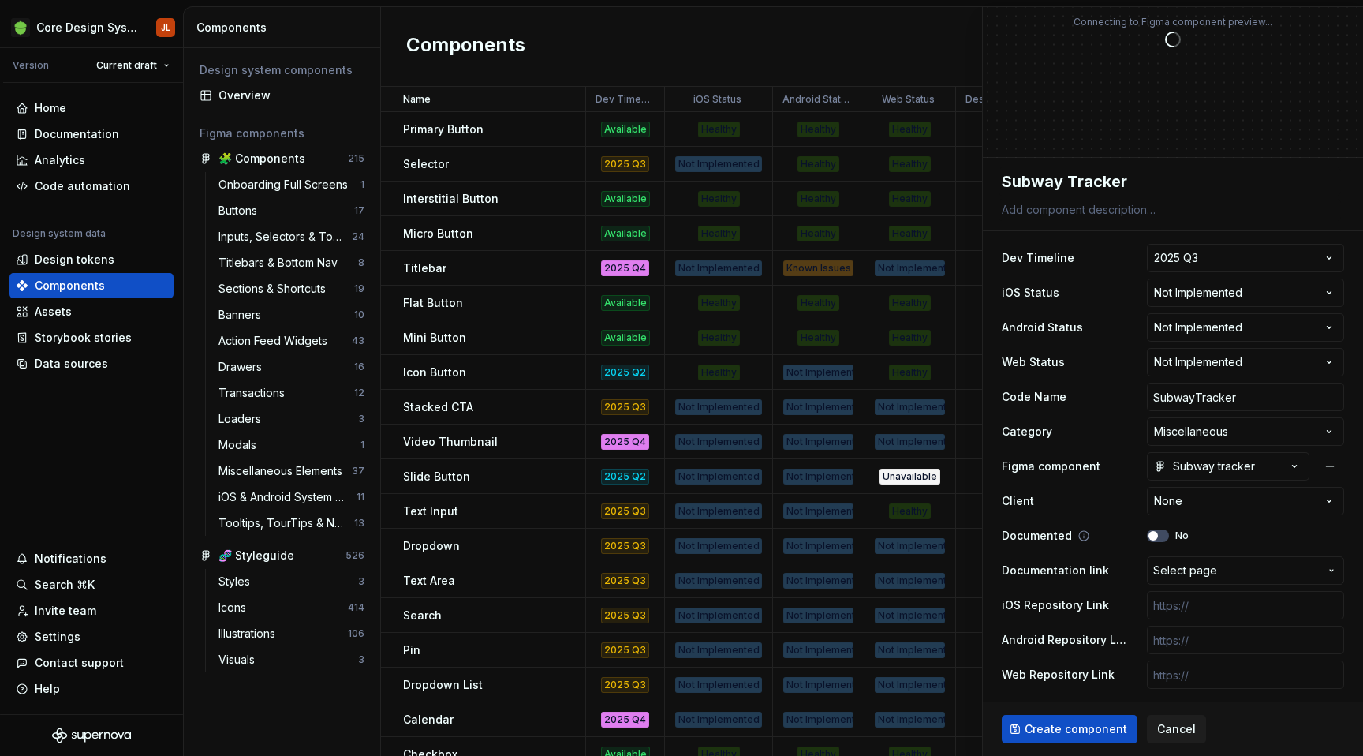
type textarea "*"
click at [1271, 502] on html "Core Design System JL Version Current draft Home Documentation Analytics Code a…" at bounding box center [681, 378] width 1363 height 756
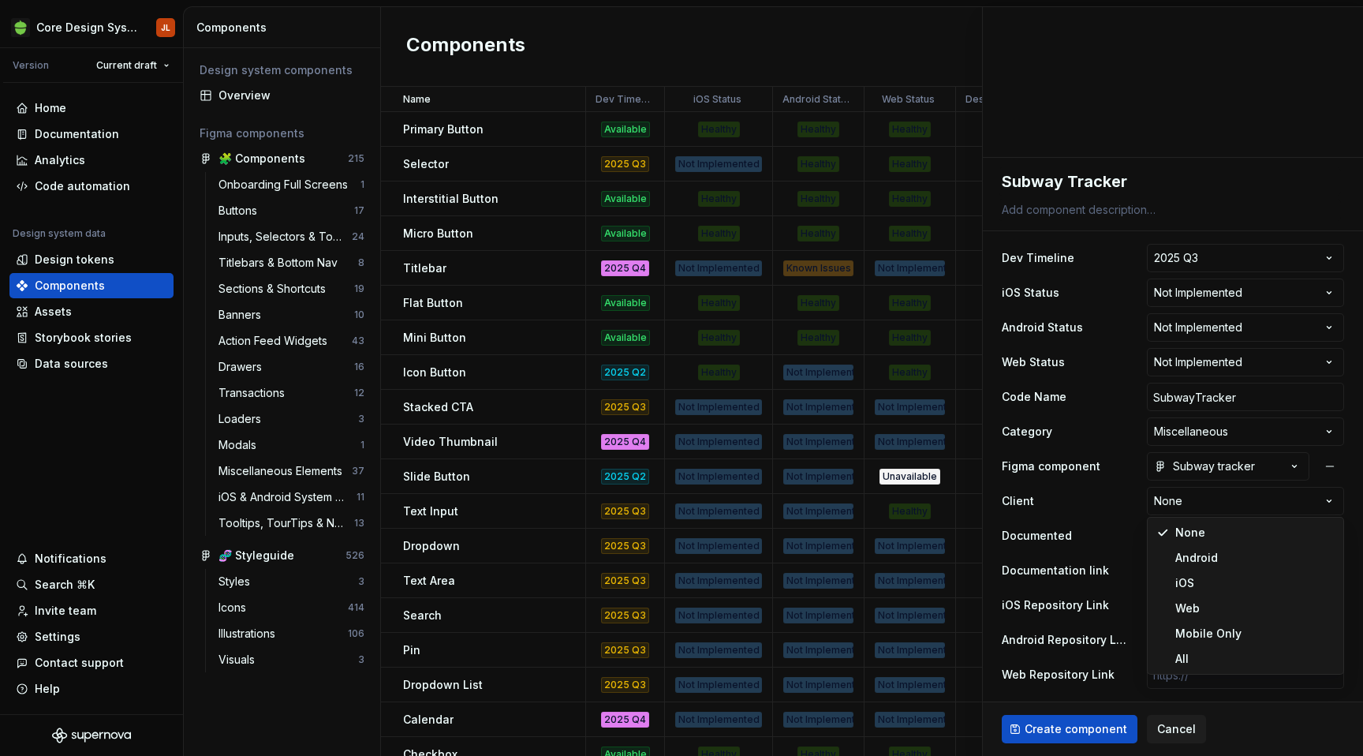
select select "**********"
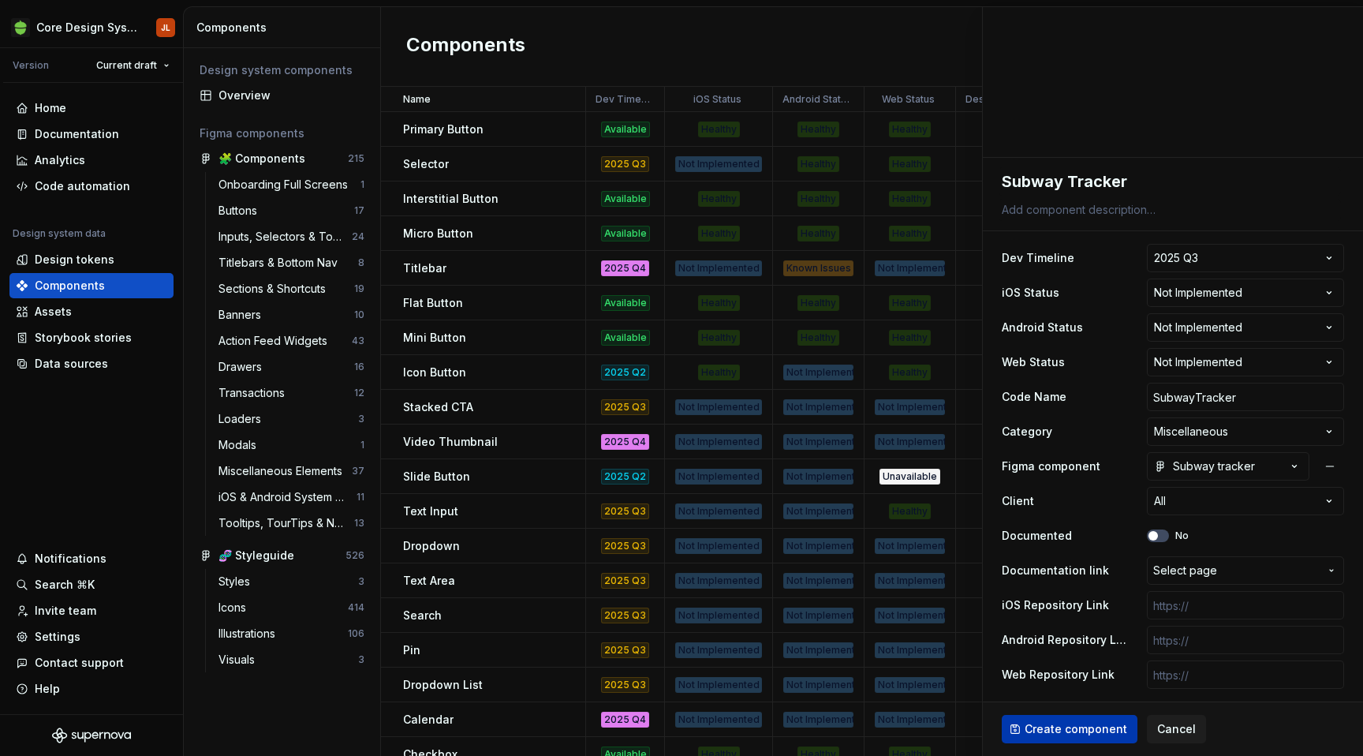
click at [1077, 736] on span "Create component" at bounding box center [1076, 729] width 103 height 16
type textarea "*"
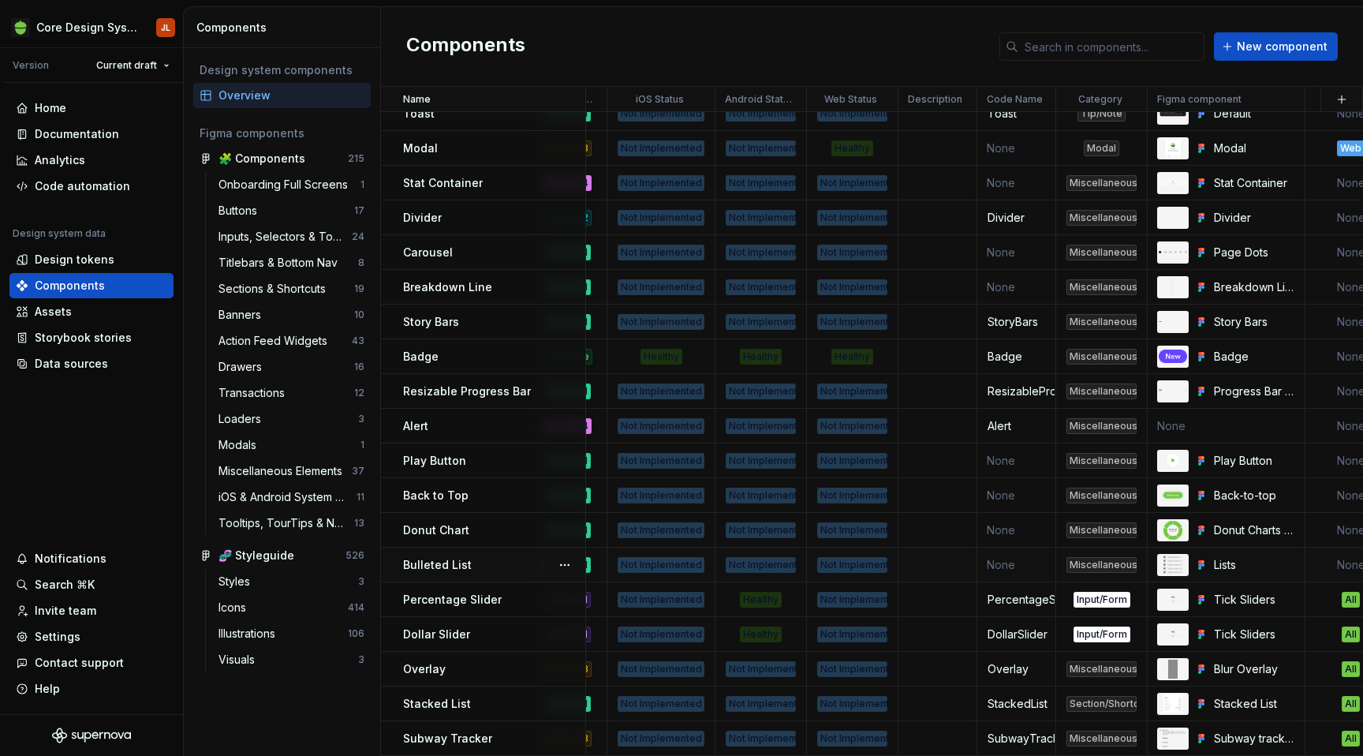
scroll to position [1682, 0]
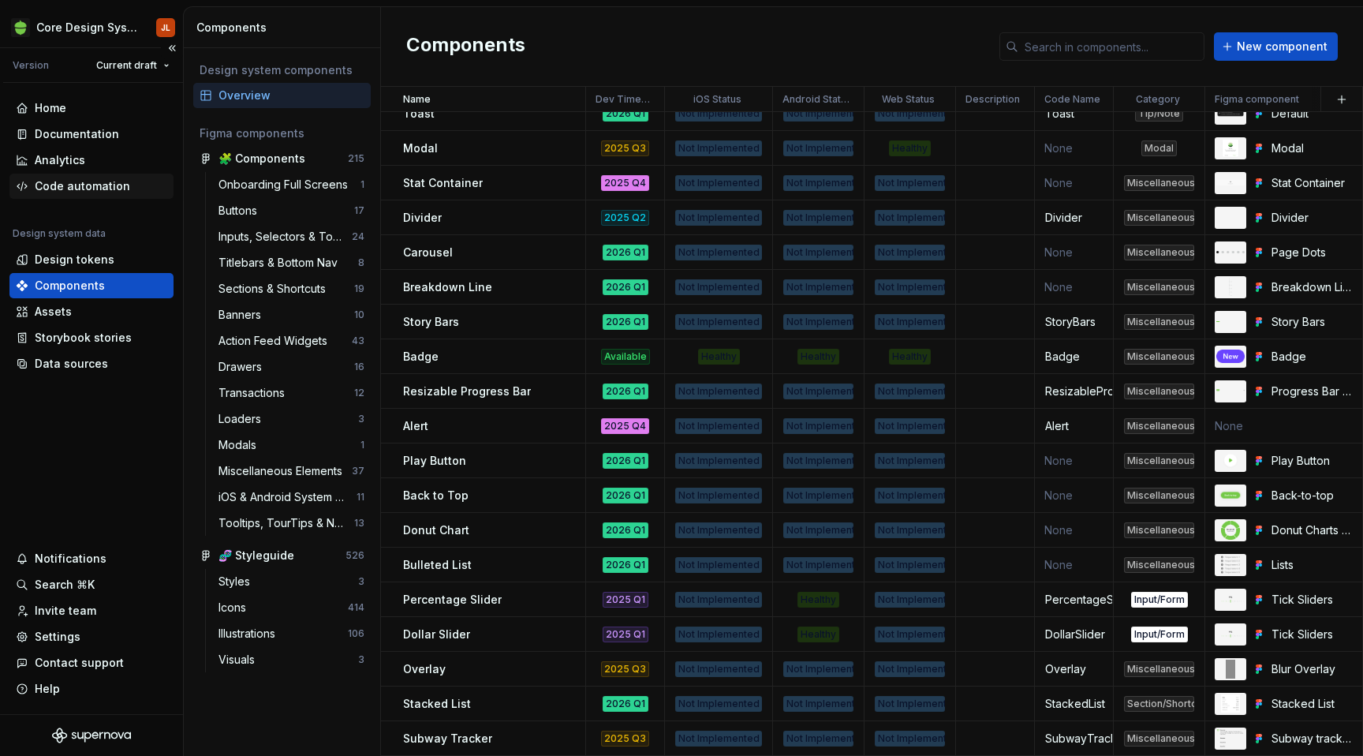
click at [75, 186] on div "Code automation" at bounding box center [82, 186] width 95 height 16
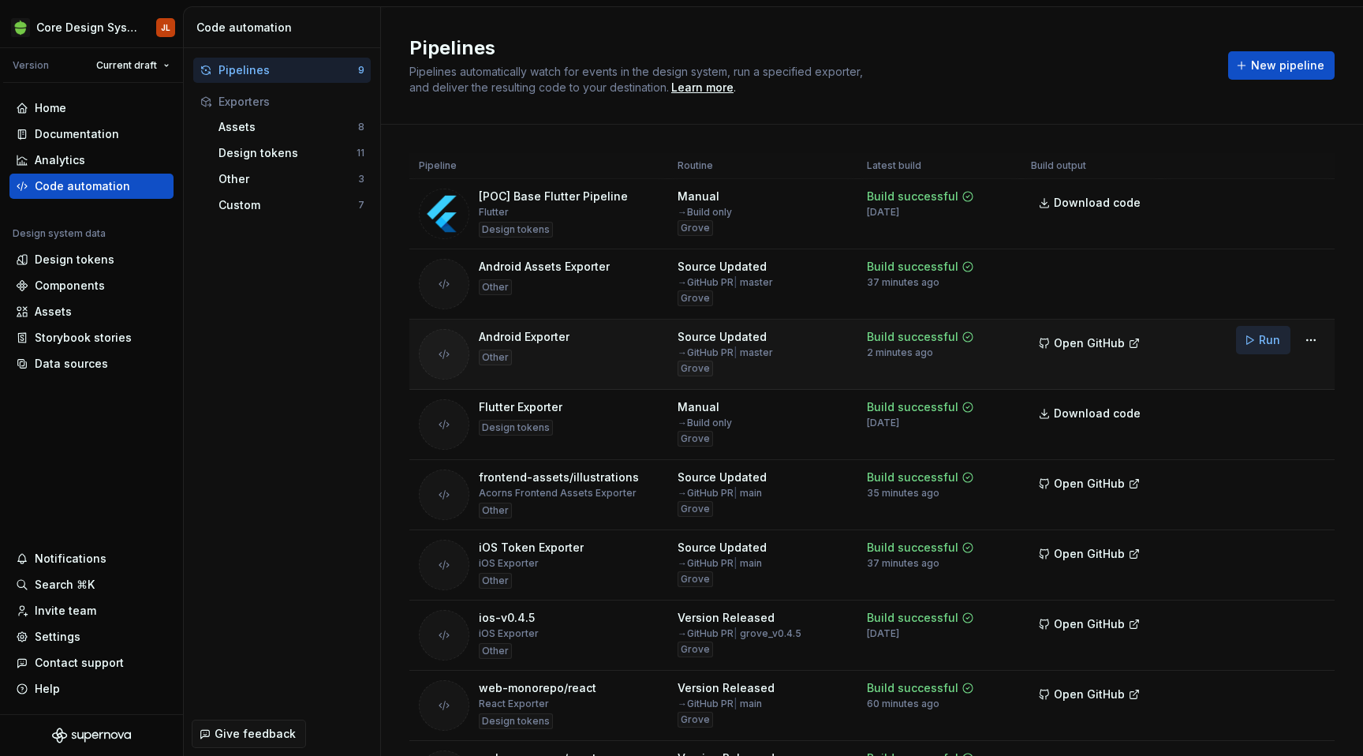
click at [1259, 342] on span "Run" at bounding box center [1269, 340] width 21 height 16
click at [1082, 346] on span "Open GitHub" at bounding box center [1089, 343] width 71 height 16
click at [77, 261] on div "Design tokens" at bounding box center [75, 260] width 80 height 16
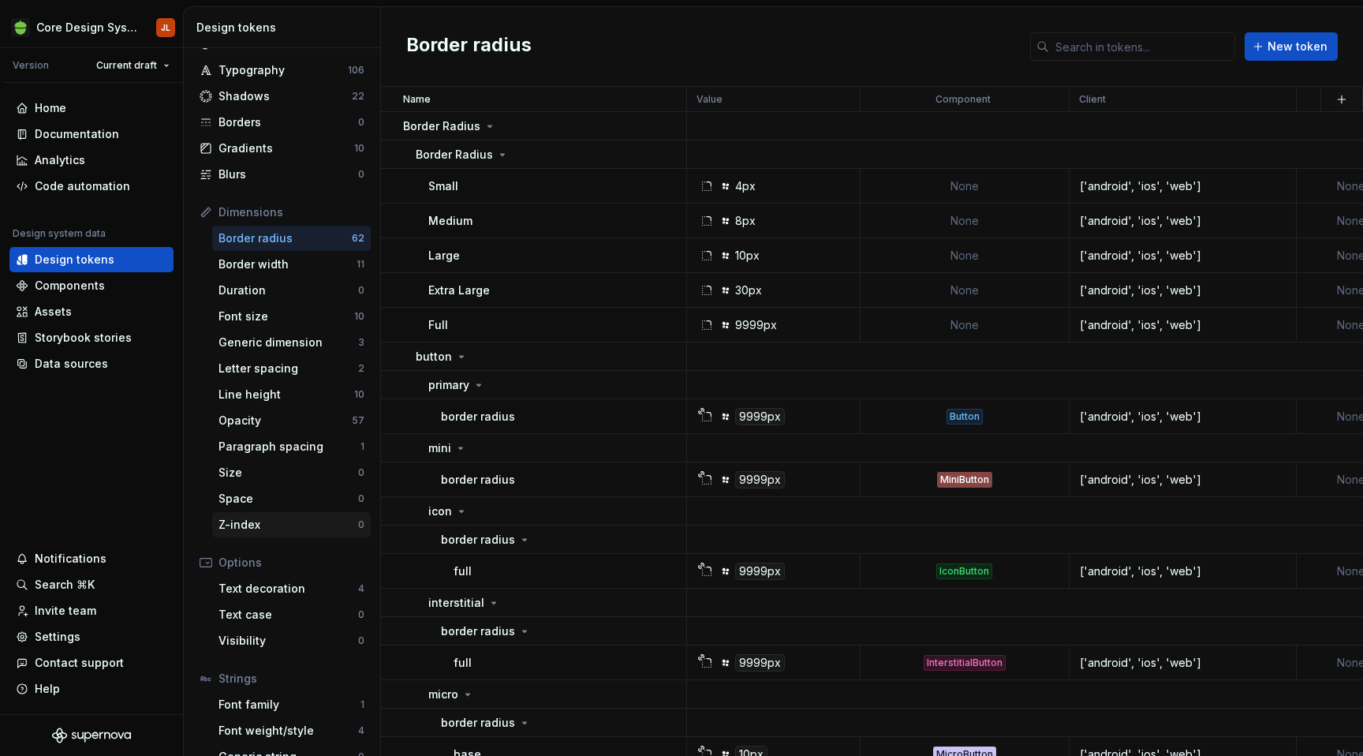
scroll to position [108, 0]
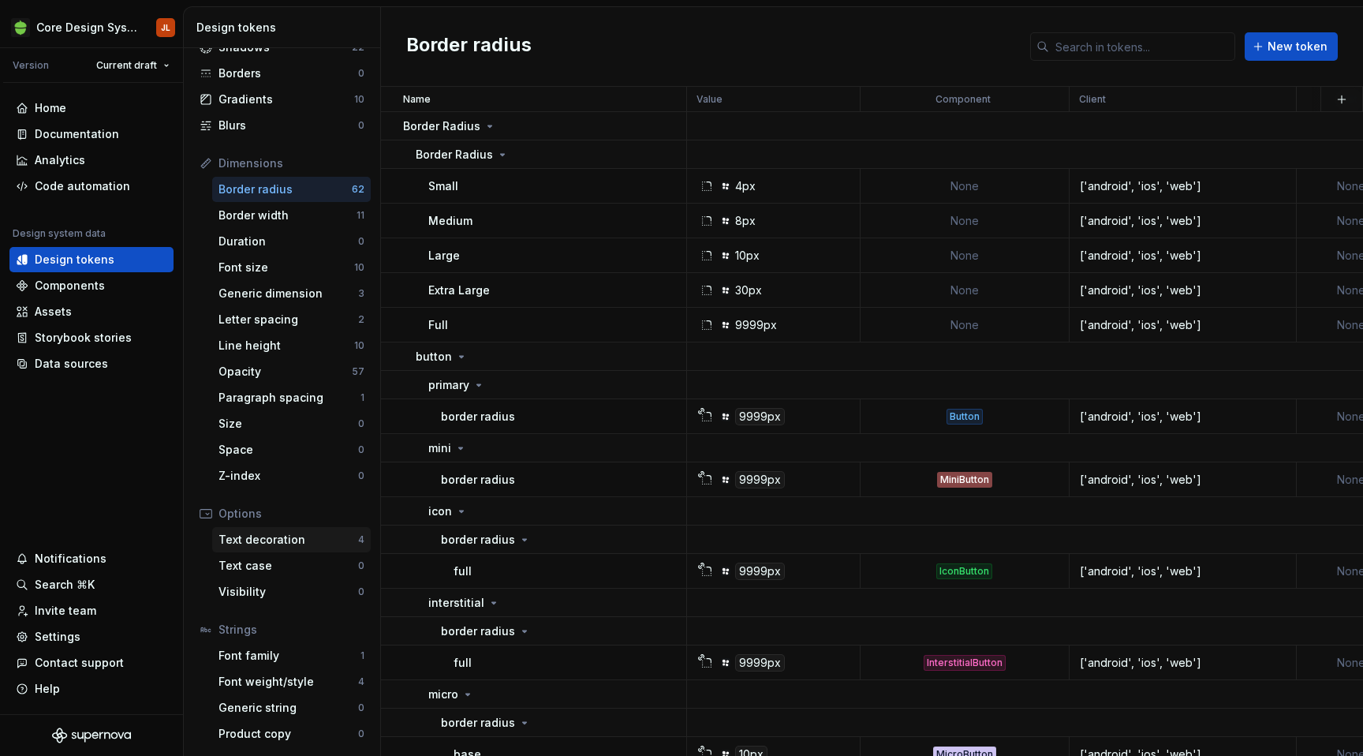
click at [256, 538] on div "Text decoration" at bounding box center [288, 540] width 140 height 16
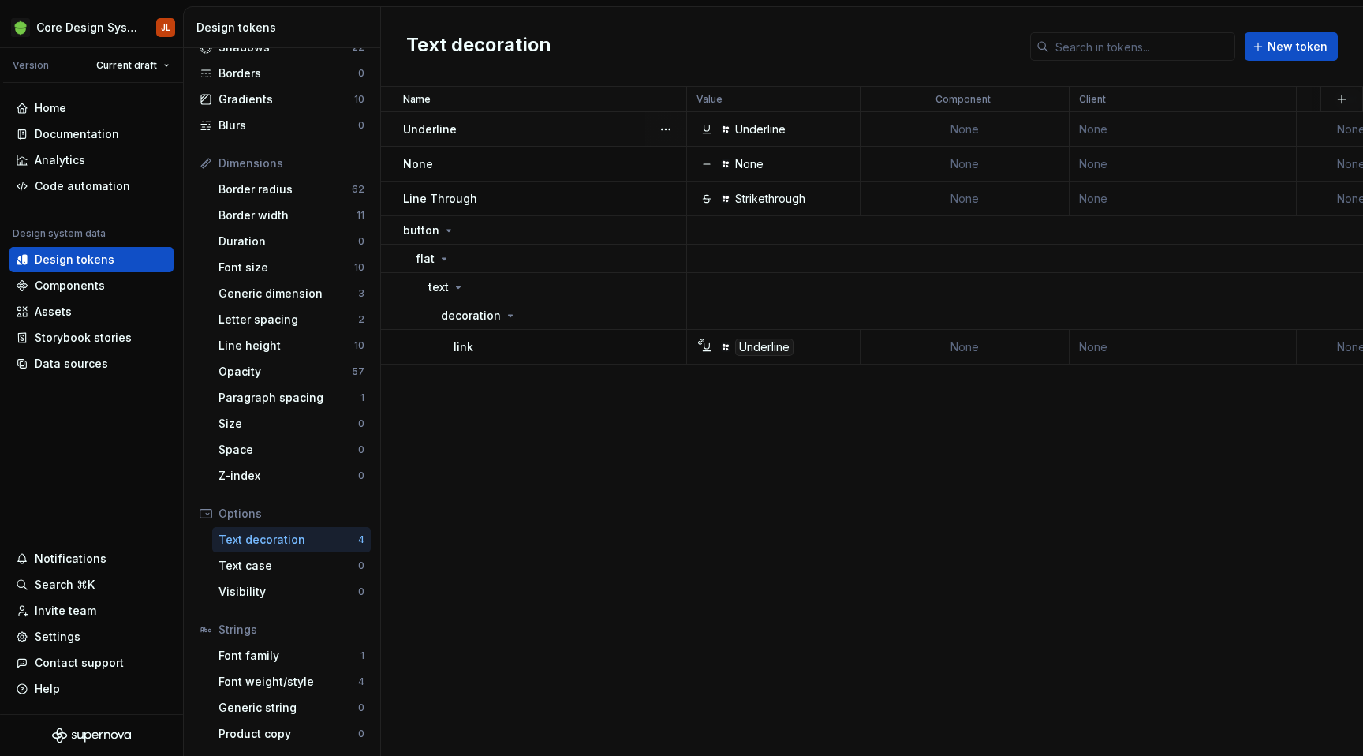
click at [989, 129] on td "None" at bounding box center [965, 129] width 209 height 35
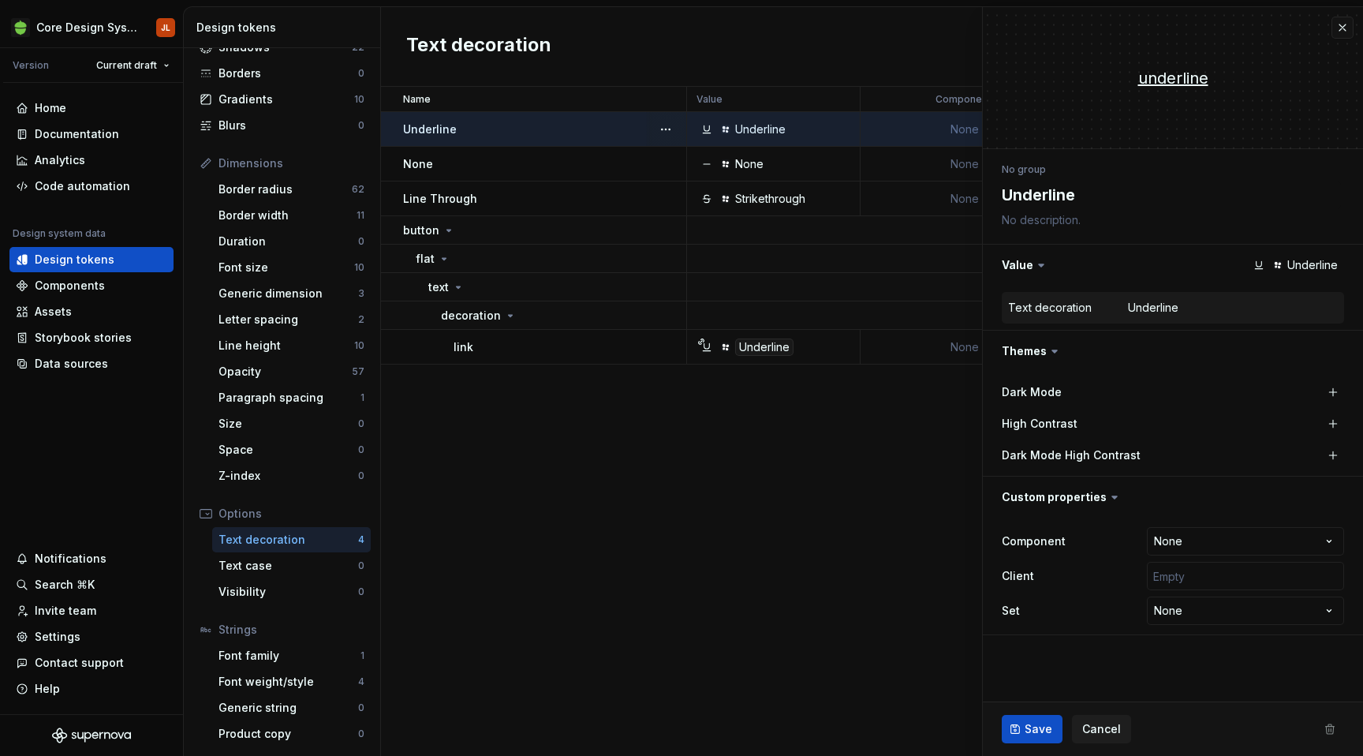
type textarea "*"
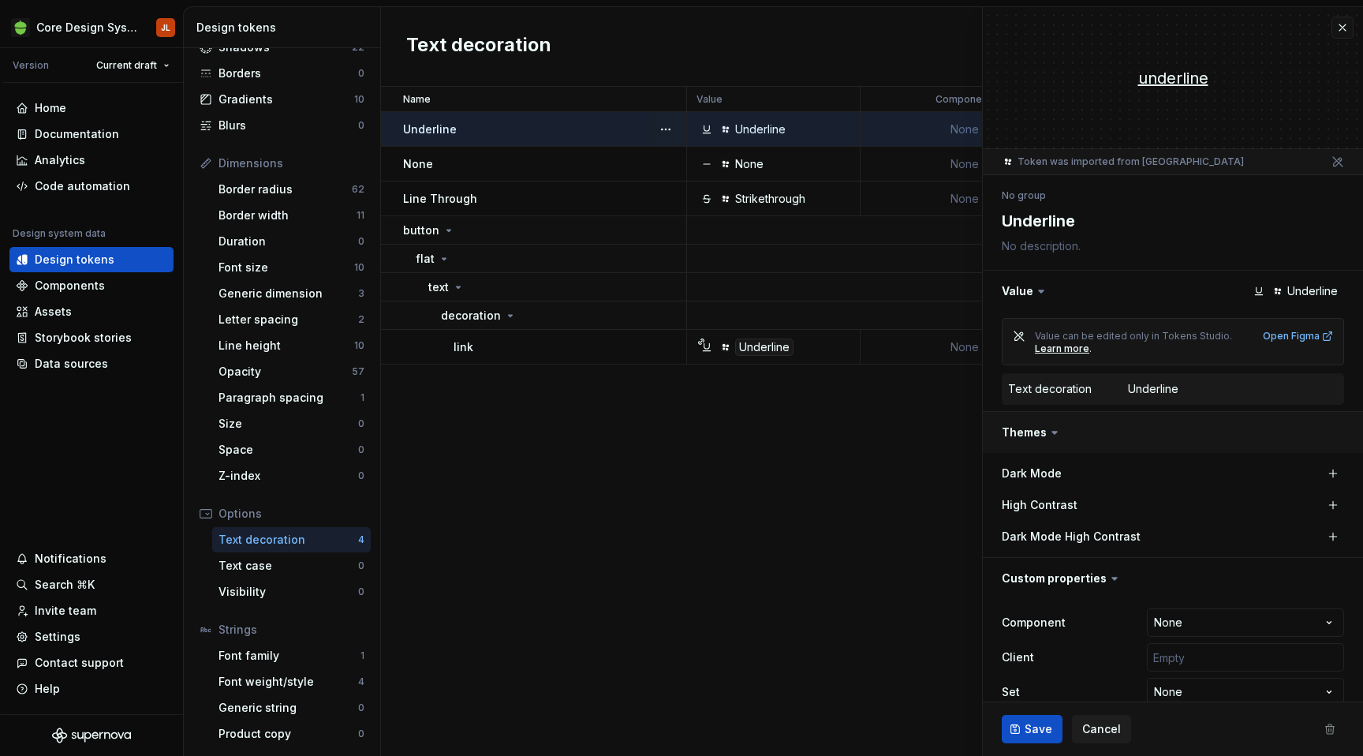
scroll to position [24, 0]
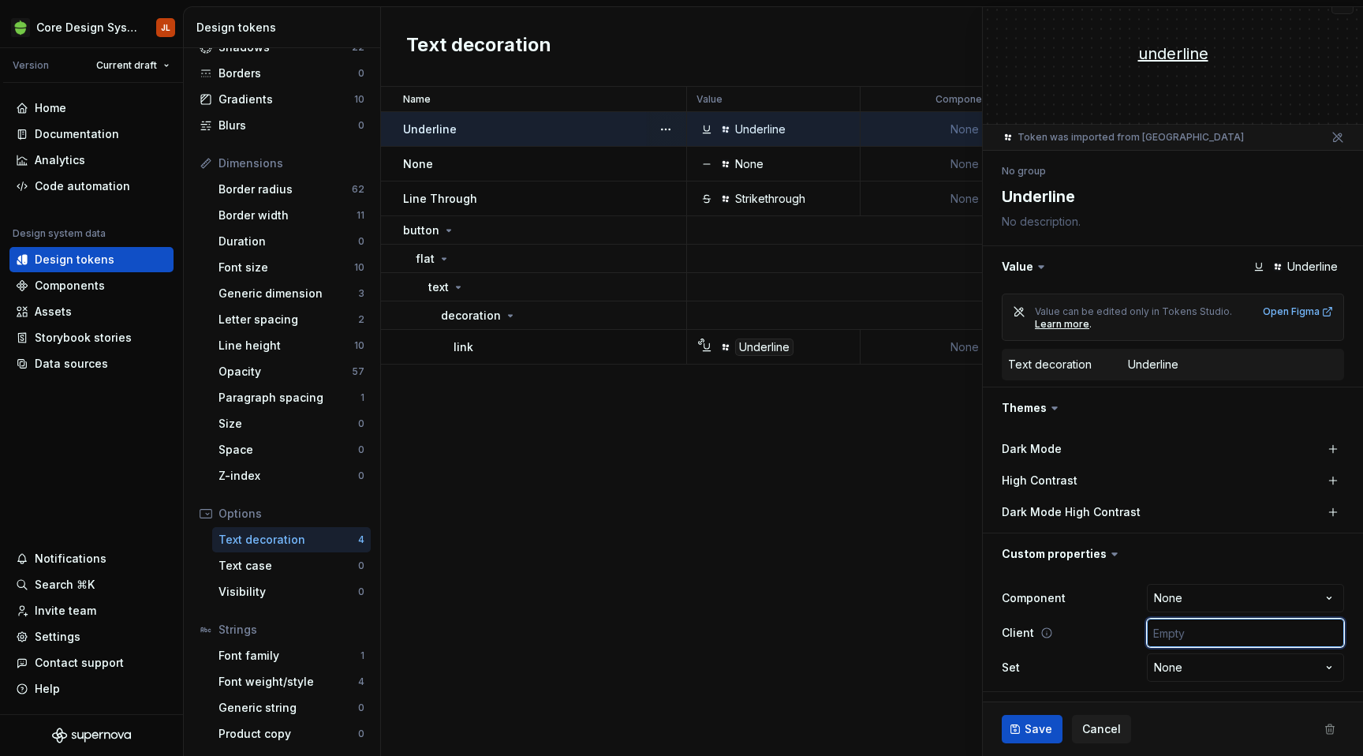
click at [1192, 633] on input "text" at bounding box center [1245, 632] width 197 height 28
type input "['android', 'ios', 'web']"
click at [1037, 726] on span "Save" at bounding box center [1039, 729] width 28 height 16
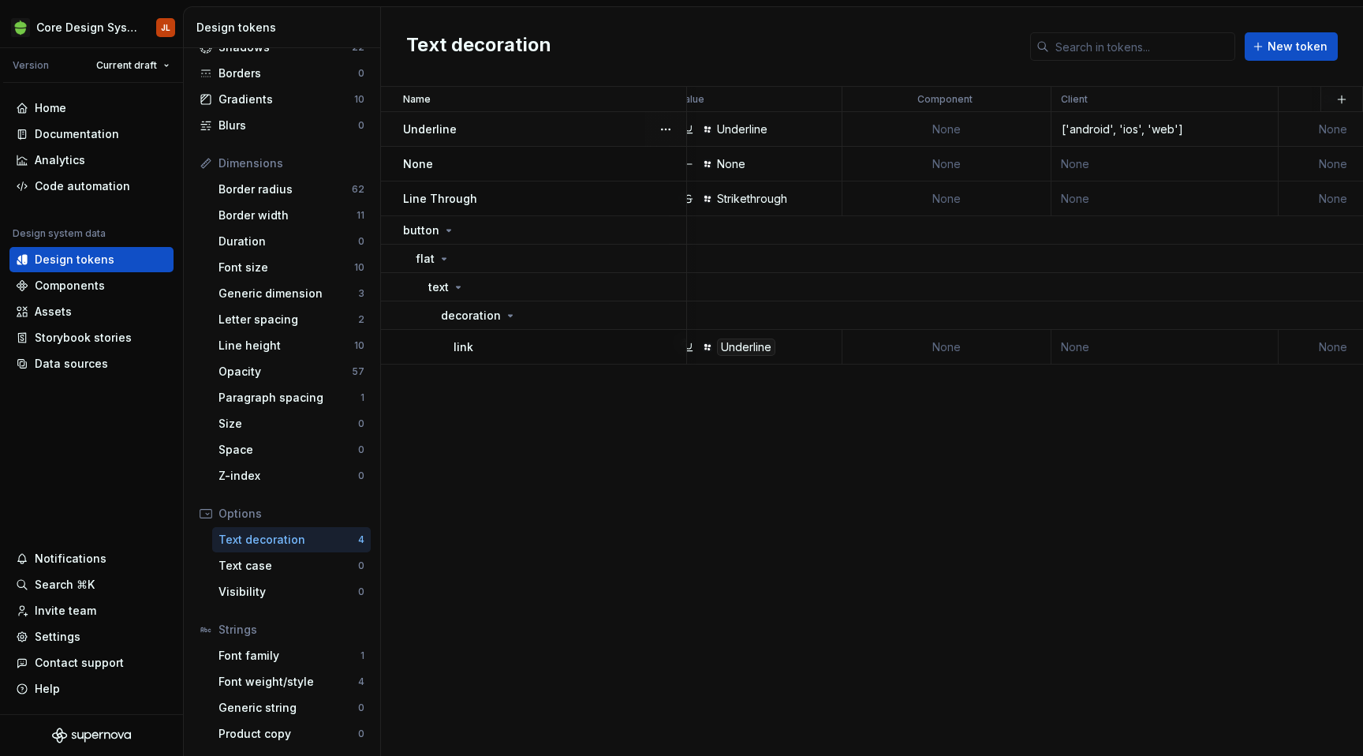
scroll to position [0, 23]
click at [1062, 342] on td "None" at bounding box center [1160, 347] width 227 height 35
type textarea "*"
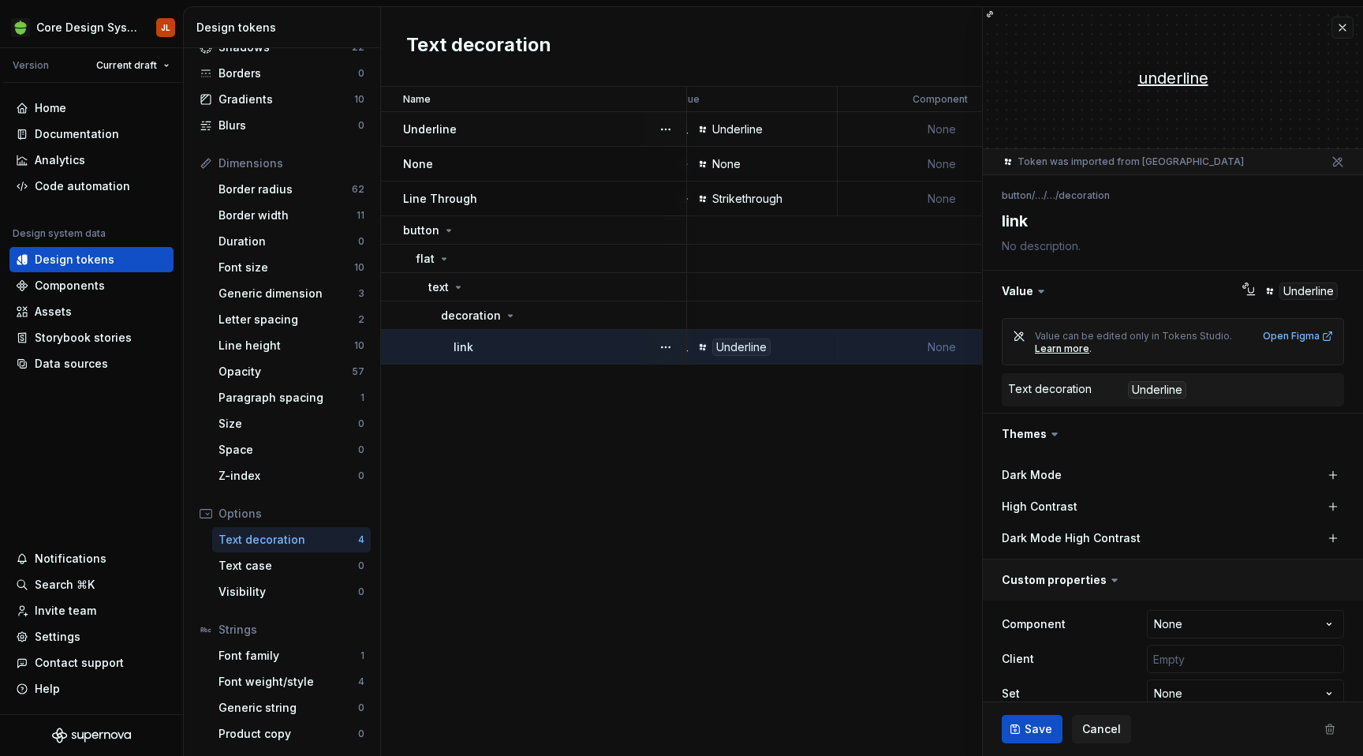
scroll to position [26, 0]
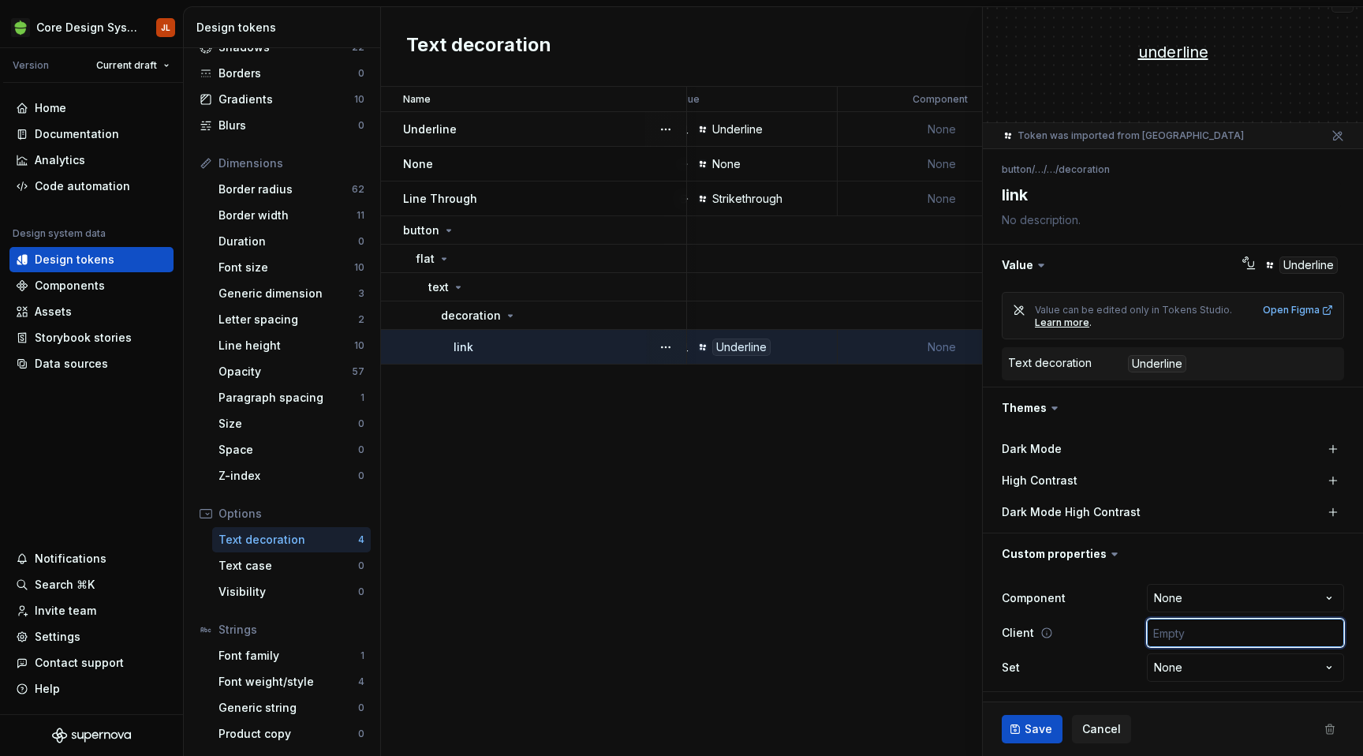
click at [1217, 633] on input "text" at bounding box center [1245, 632] width 197 height 28
type input "['android', 'ios', 'web']"
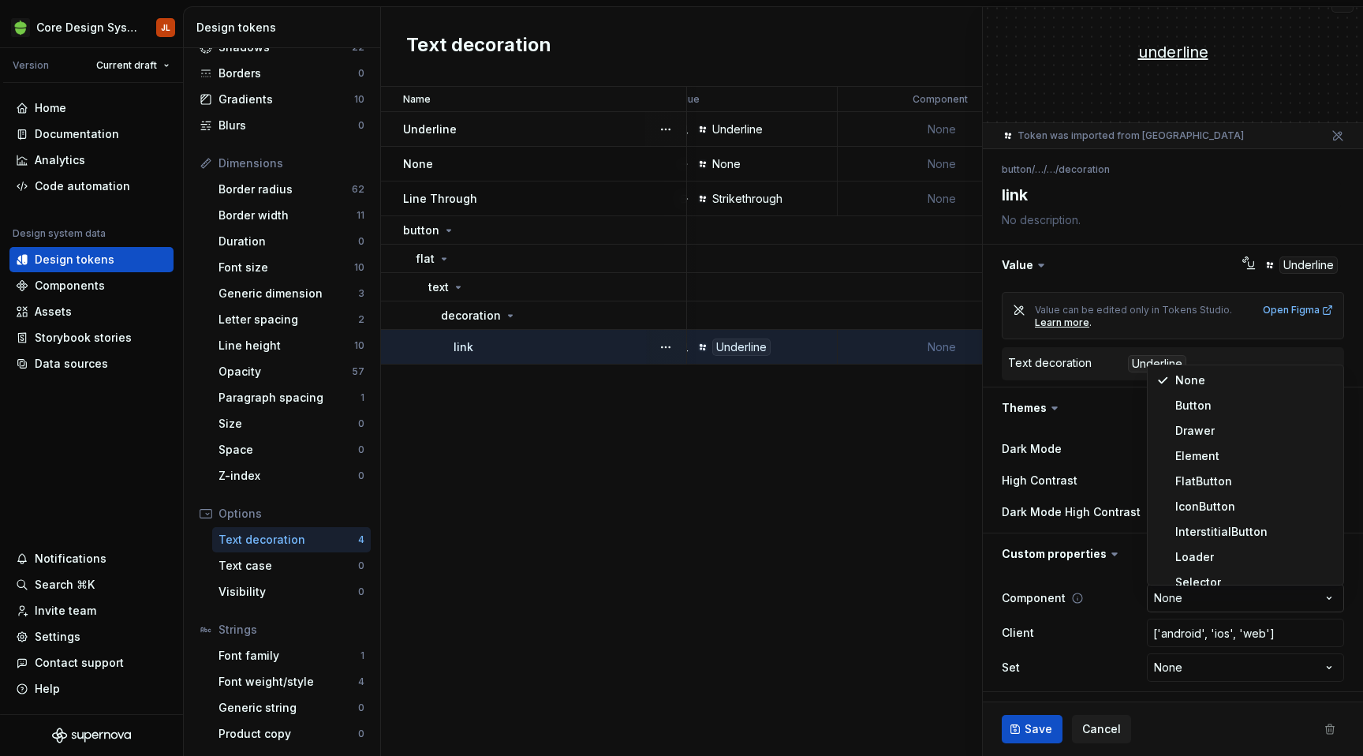
click at [1237, 599] on html "Core Design System JL Version Current draft Home Documentation Analytics Code a…" at bounding box center [681, 378] width 1363 height 756
type textarea "*"
select select "**********"
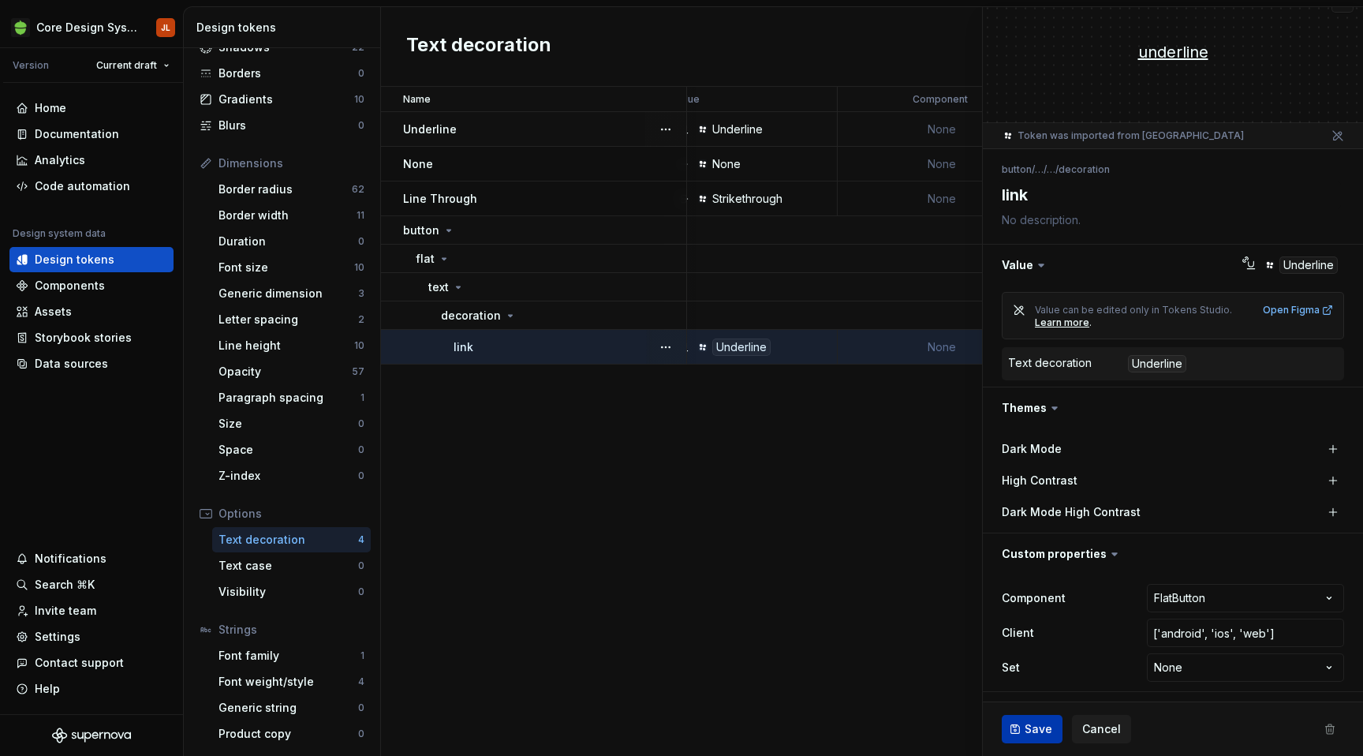
click at [1028, 731] on span "Save" at bounding box center [1039, 729] width 28 height 16
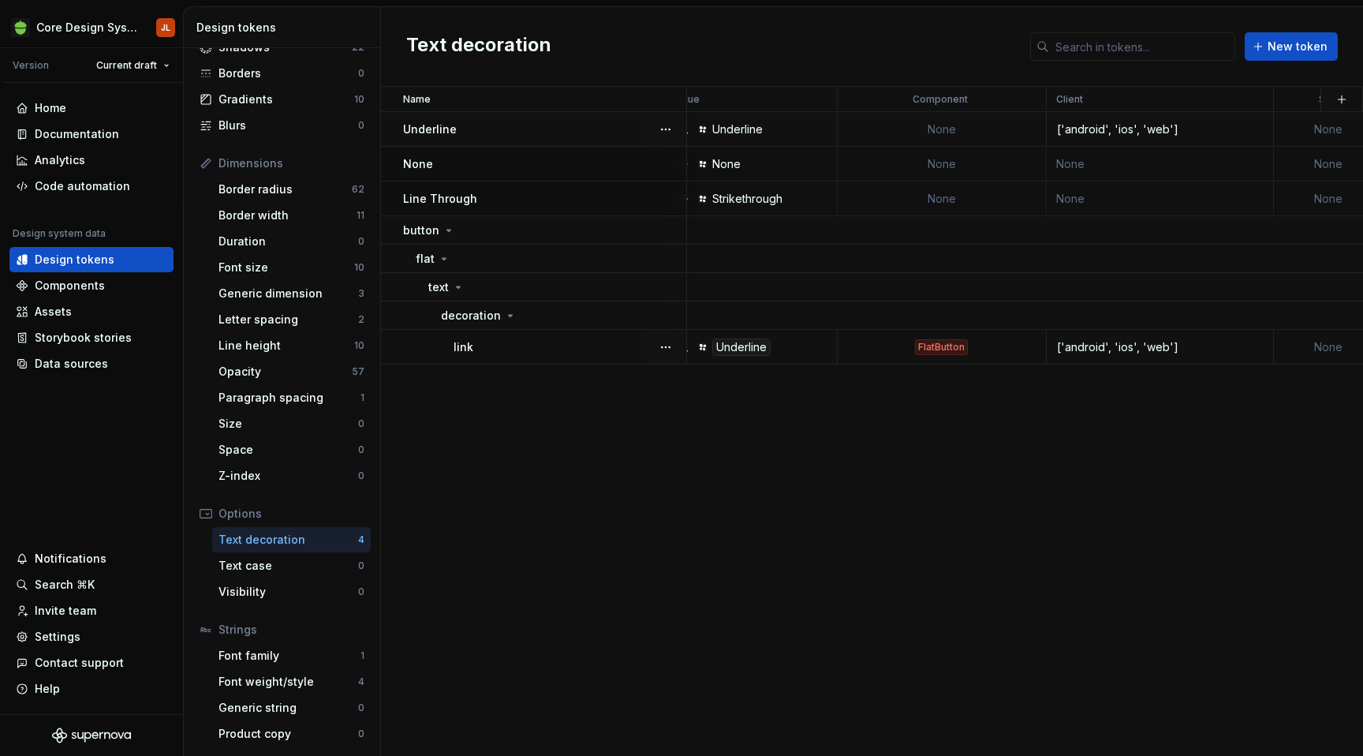
click at [1163, 349] on div "['android', 'ios', 'web']" at bounding box center [1159, 347] width 225 height 16
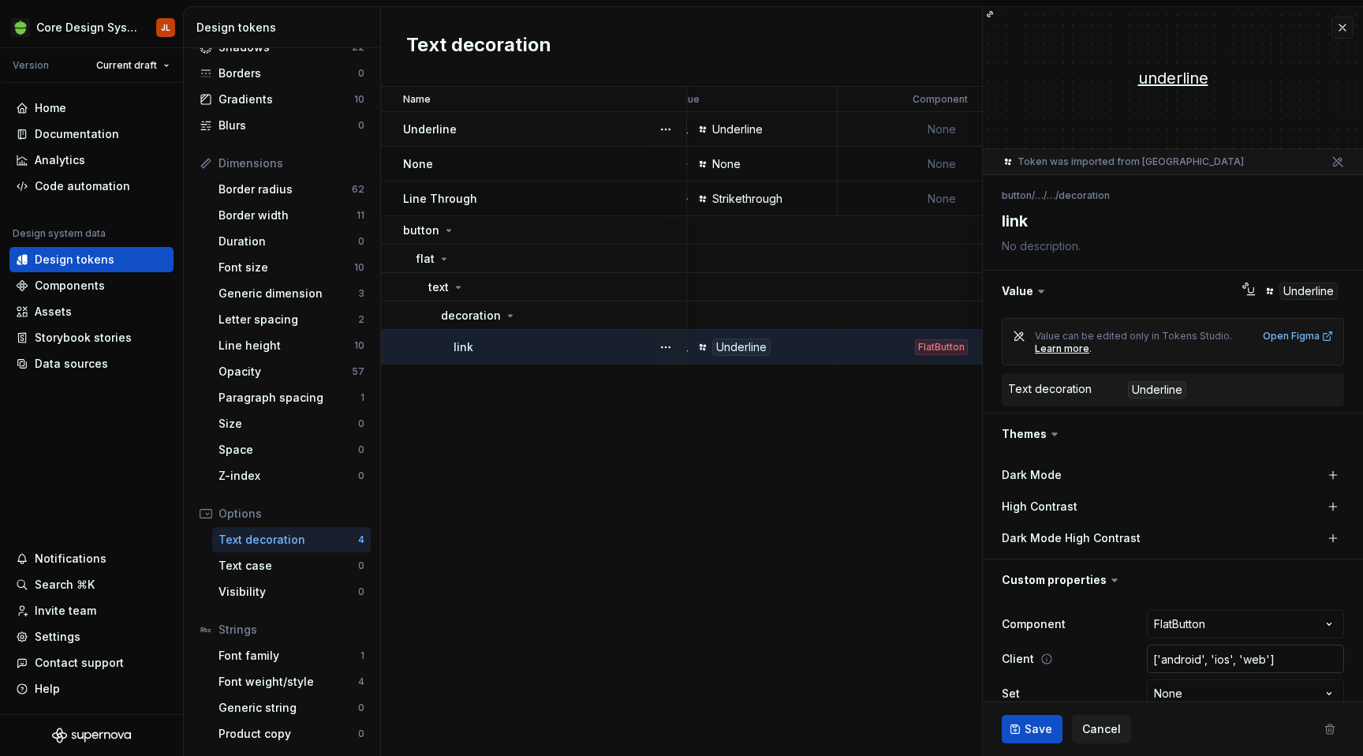
type textarea "*"
click at [1264, 658] on input "['android', 'ios', 'web']" at bounding box center [1245, 658] width 197 height 28
type input "['android', 'ios', 'web]"
type textarea "*"
type input "['android', 'ios', 'we]"
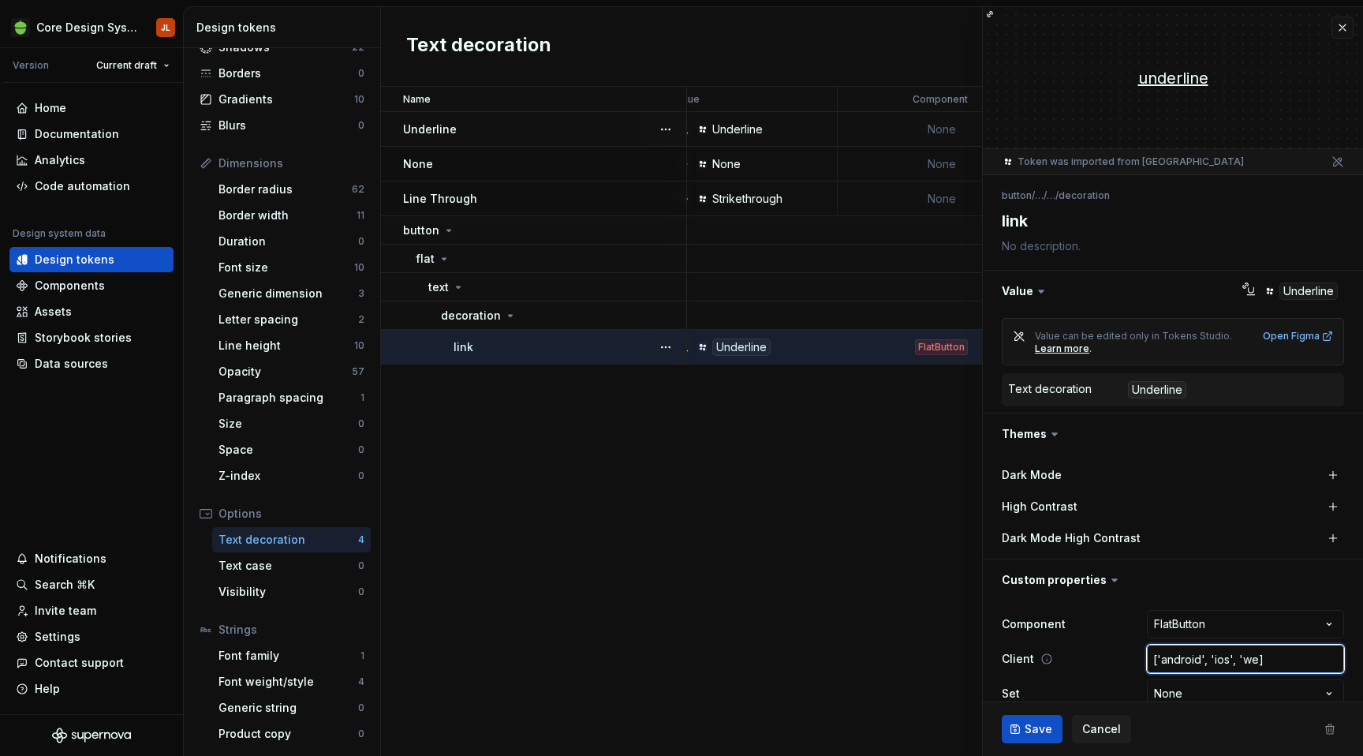
type textarea "*"
type input "['android', 'ios', 'w]"
type textarea "*"
type input "['android', 'ios', ']"
type textarea "*"
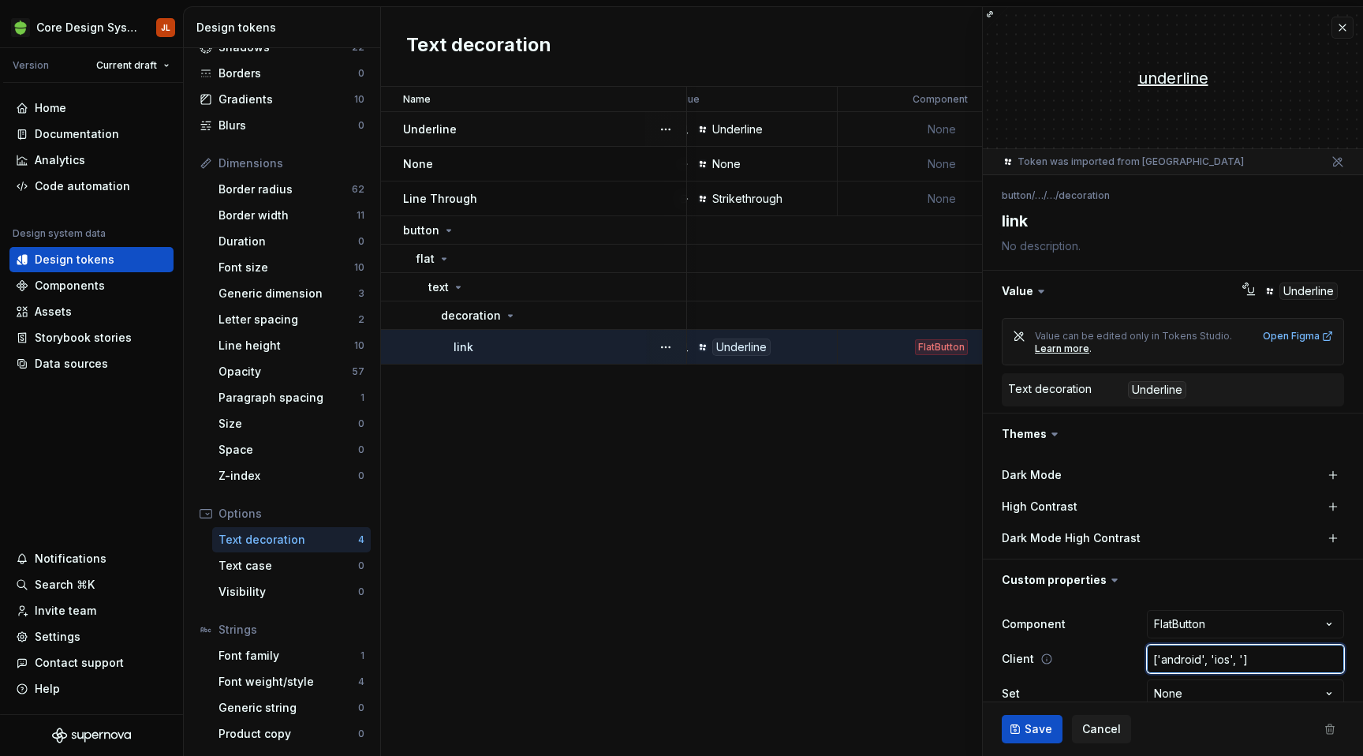
type input "['android', 'ios', ]"
type textarea "*"
type input "['android', 'ios',]"
type textarea "*"
type input "['android', 'ios']"
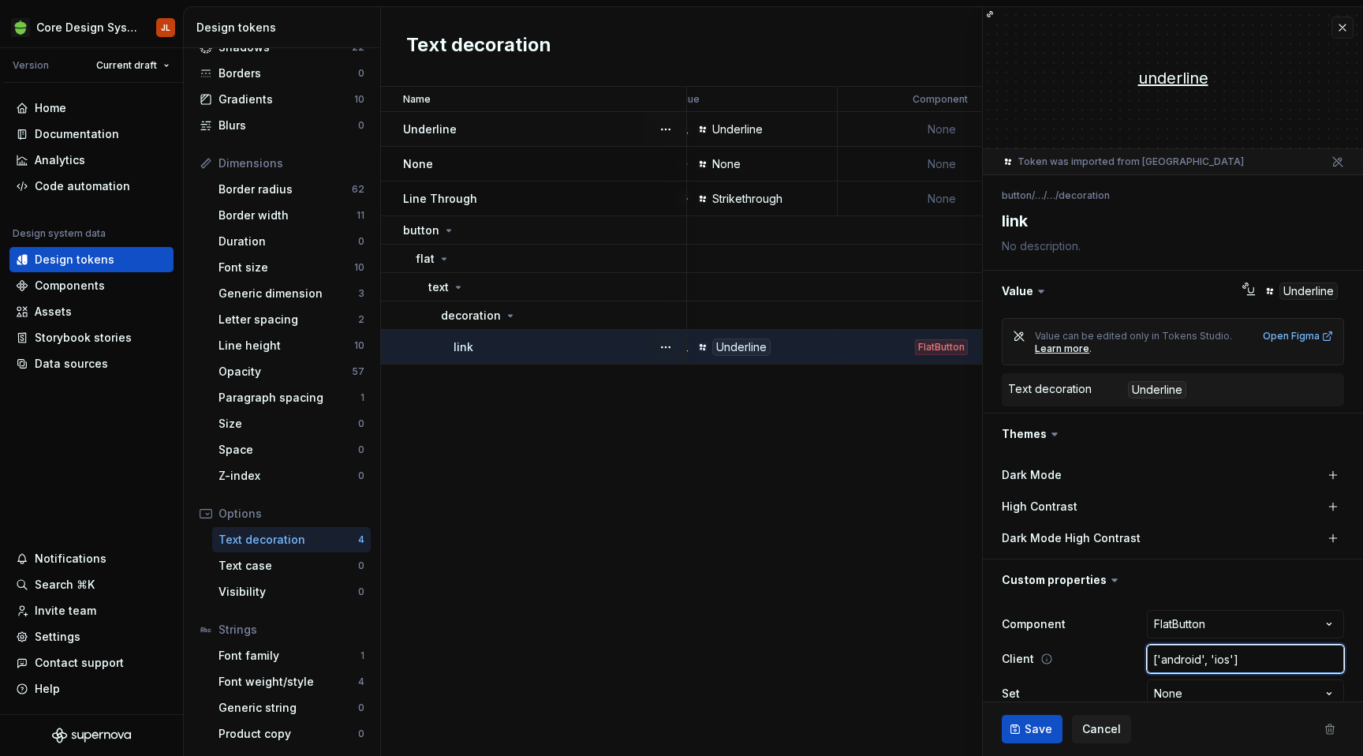
type textarea "*"
type input "['android', 'ios]"
type textarea "*"
type input "['android', 'io]"
type textarea "*"
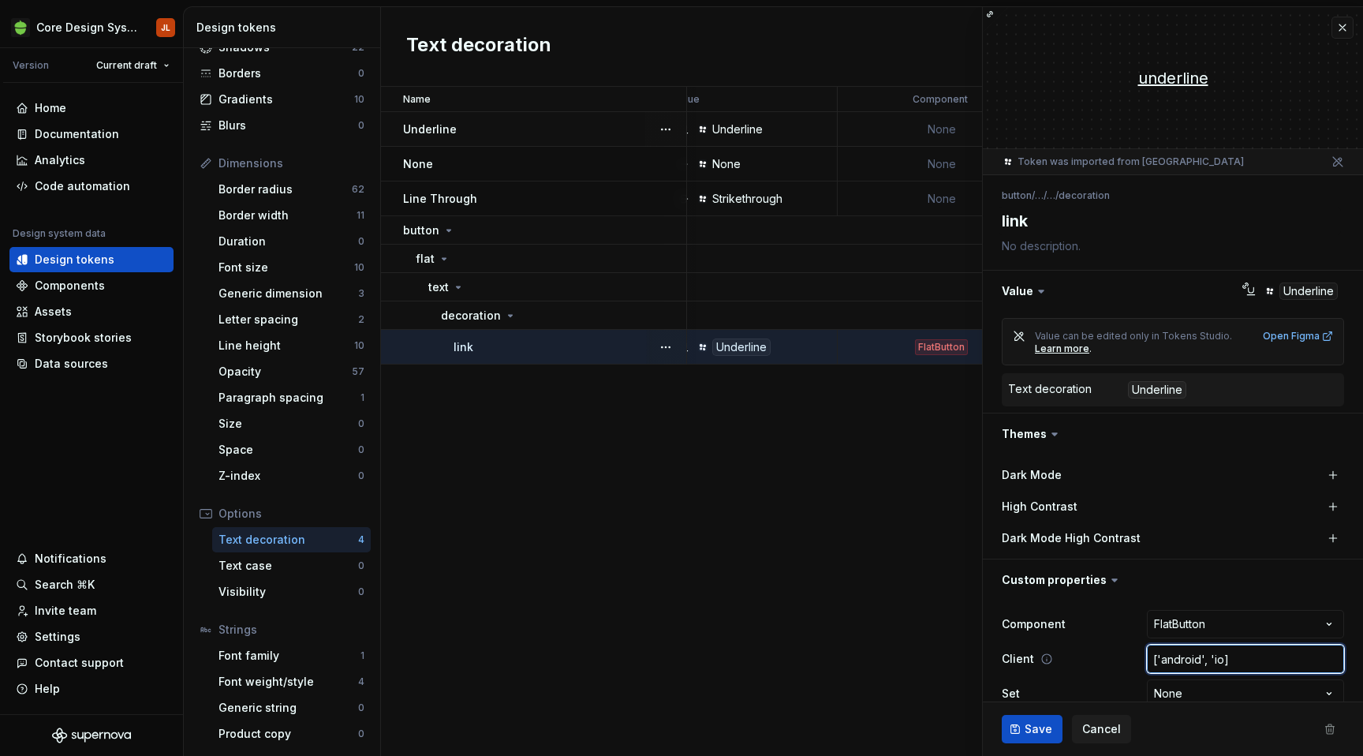
type input "['android', 'i]"
type textarea "*"
type input "['android', ']"
type textarea "*"
type input "['android', ]"
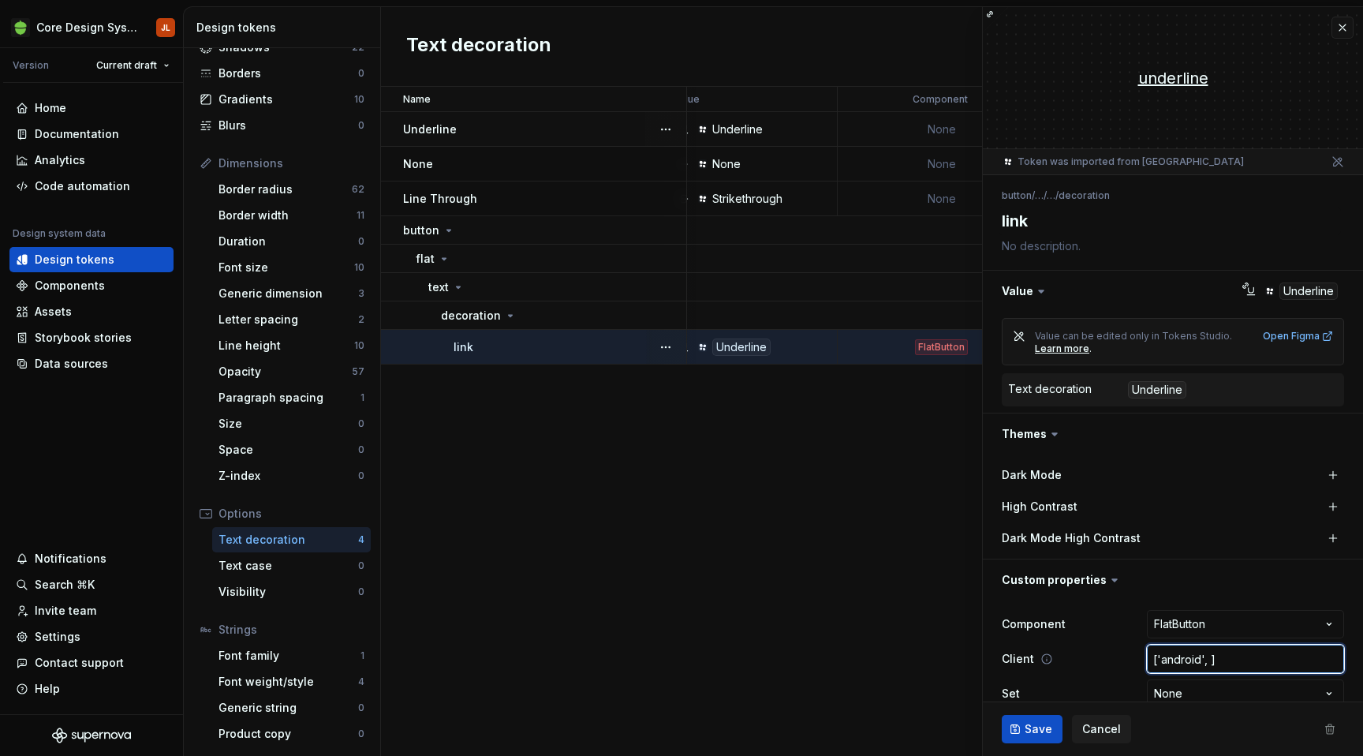
type textarea "*"
type input "['android',]"
type textarea "*"
type input "['android']"
click at [1046, 728] on span "Save" at bounding box center [1039, 729] width 28 height 16
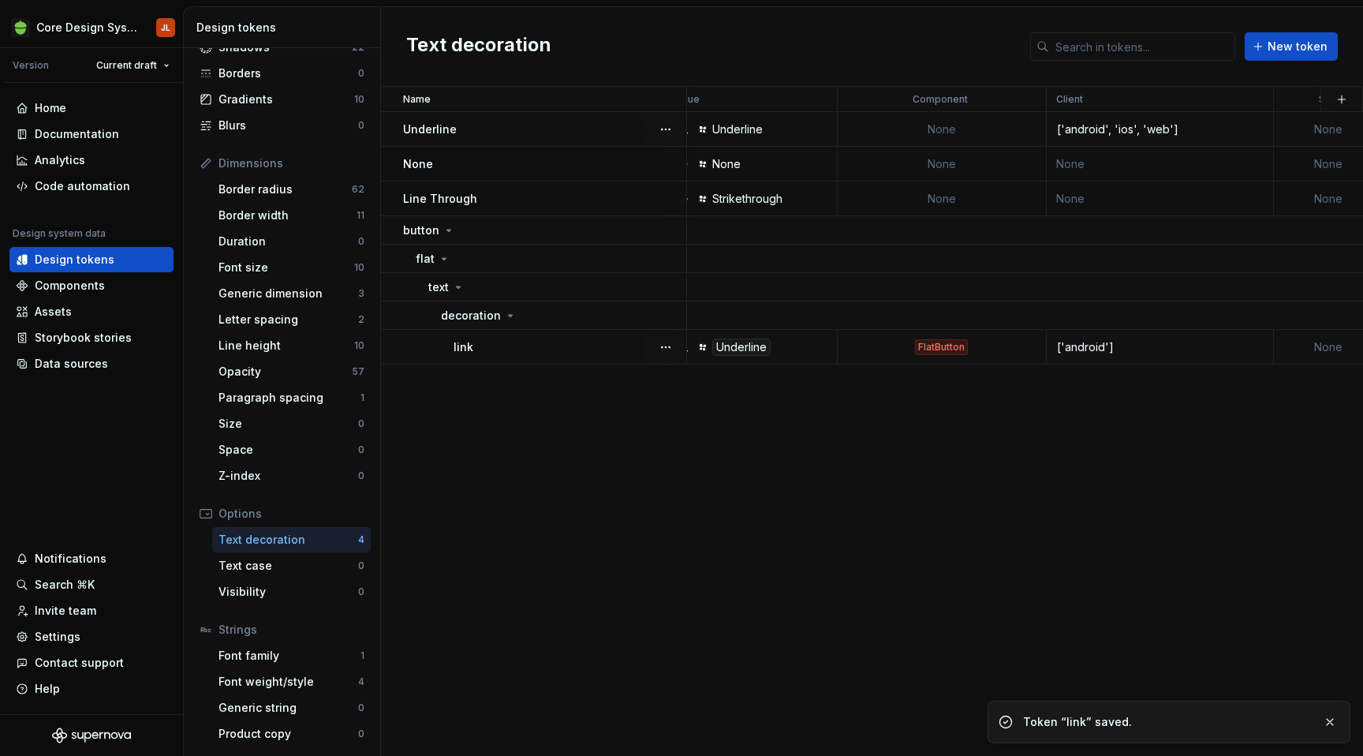
click at [1185, 132] on div "['android', 'ios', 'web']" at bounding box center [1159, 129] width 225 height 16
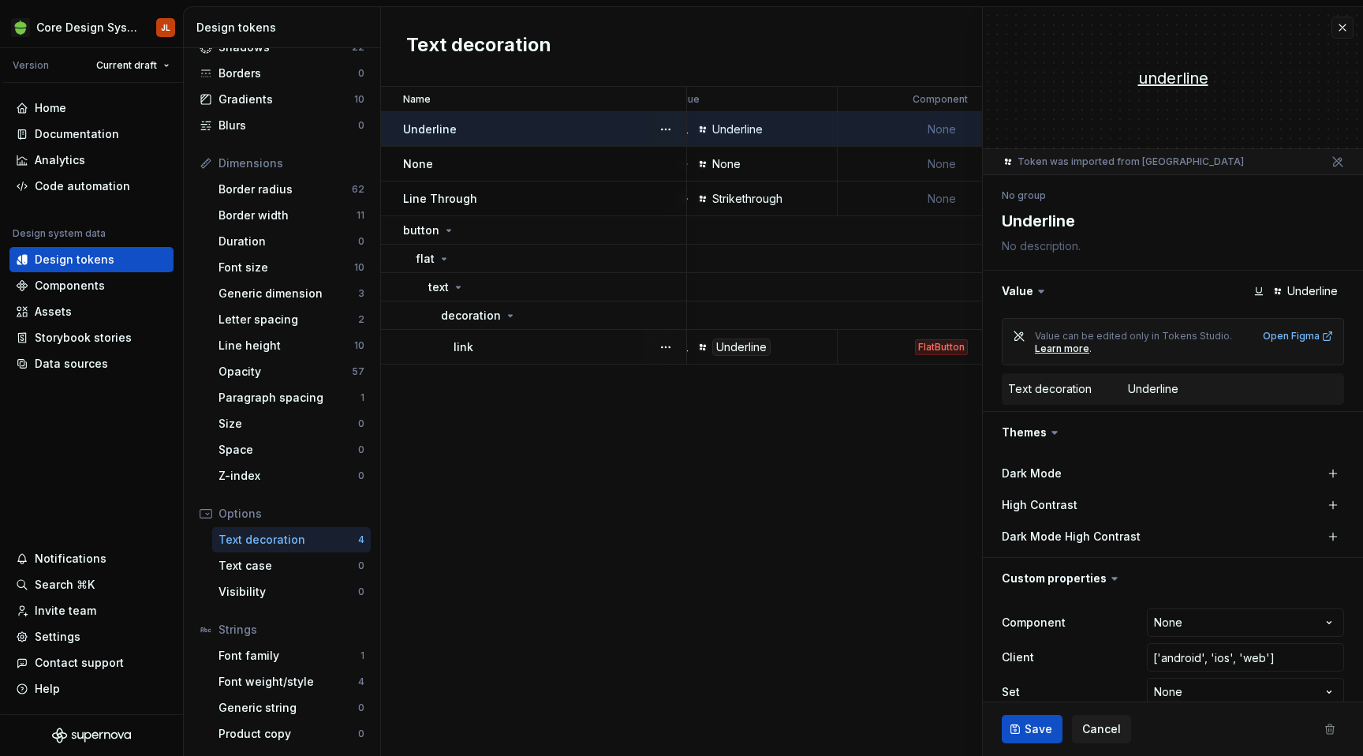
scroll to position [24, 0]
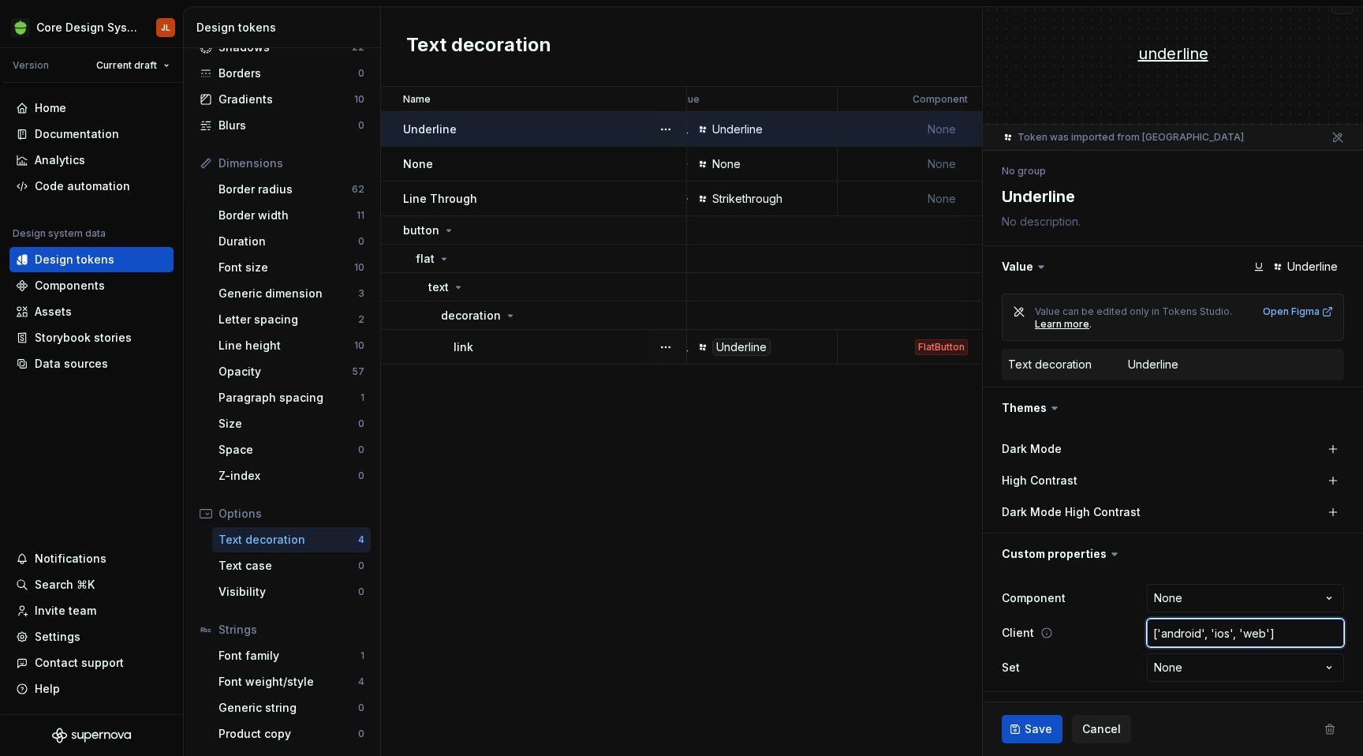
click at [1263, 634] on input "['android', 'ios', 'web']" at bounding box center [1245, 632] width 197 height 28
type textarea "*"
type input "['android', 'ios', 'web]"
type textarea "*"
type input "['android', 'ios', 'we]"
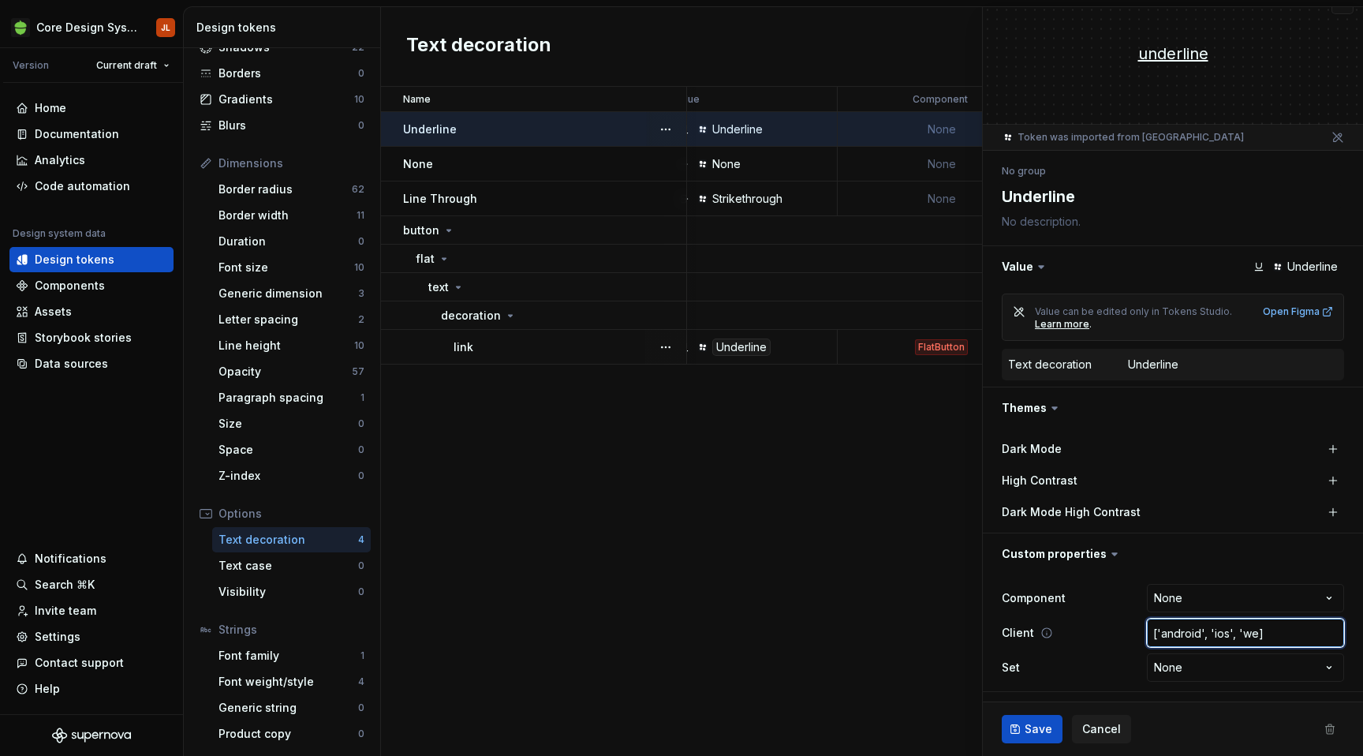
type textarea "*"
type input "['android', 'ios', 'w]"
type textarea "*"
type input "['android', 'ios', ']"
type textarea "*"
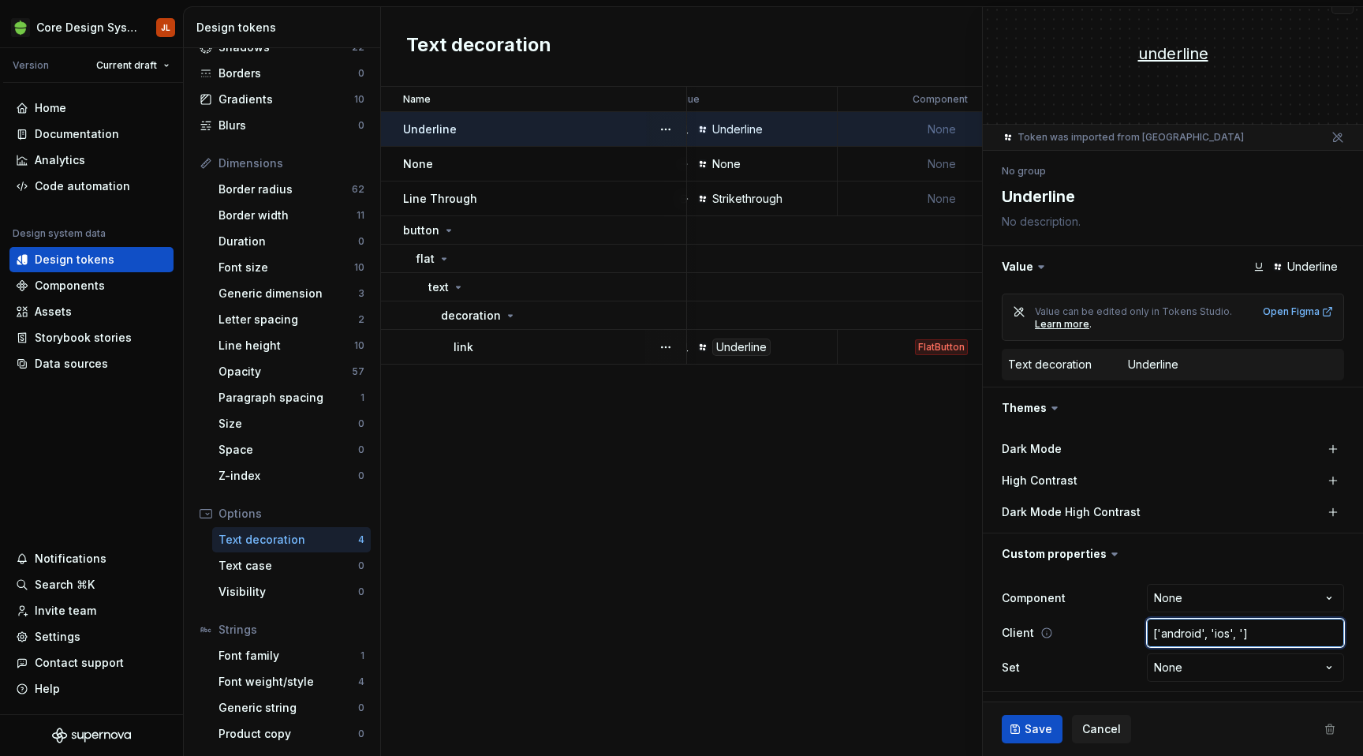
type input "['android', 'ios', ]"
type textarea "*"
type input "['android', 'ios',]"
type textarea "*"
type input "['android', 'ios']"
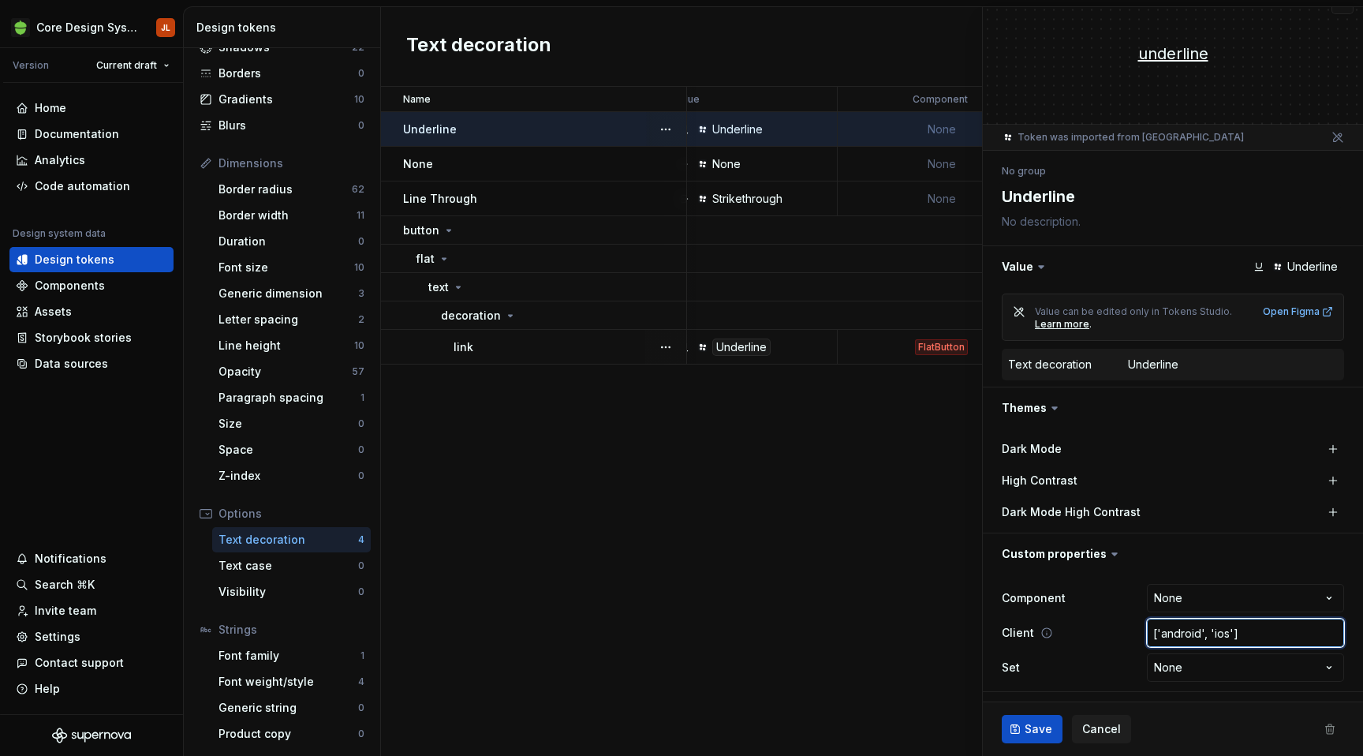
type textarea "*"
type input "['android', 'ios]"
type textarea "*"
type input "['android', 'io]"
type textarea "*"
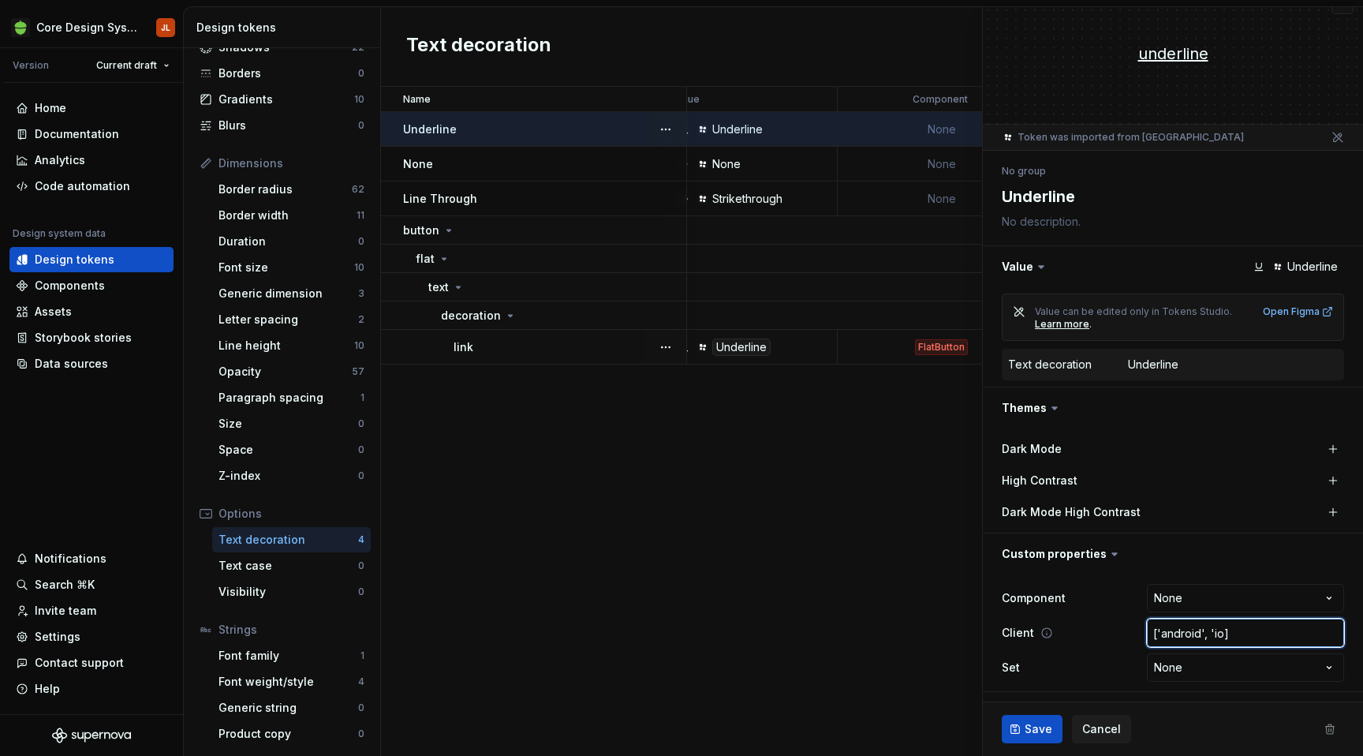
type input "['android', 'i]"
type textarea "*"
type input "['android', ']"
type textarea "*"
type input "['android', ]"
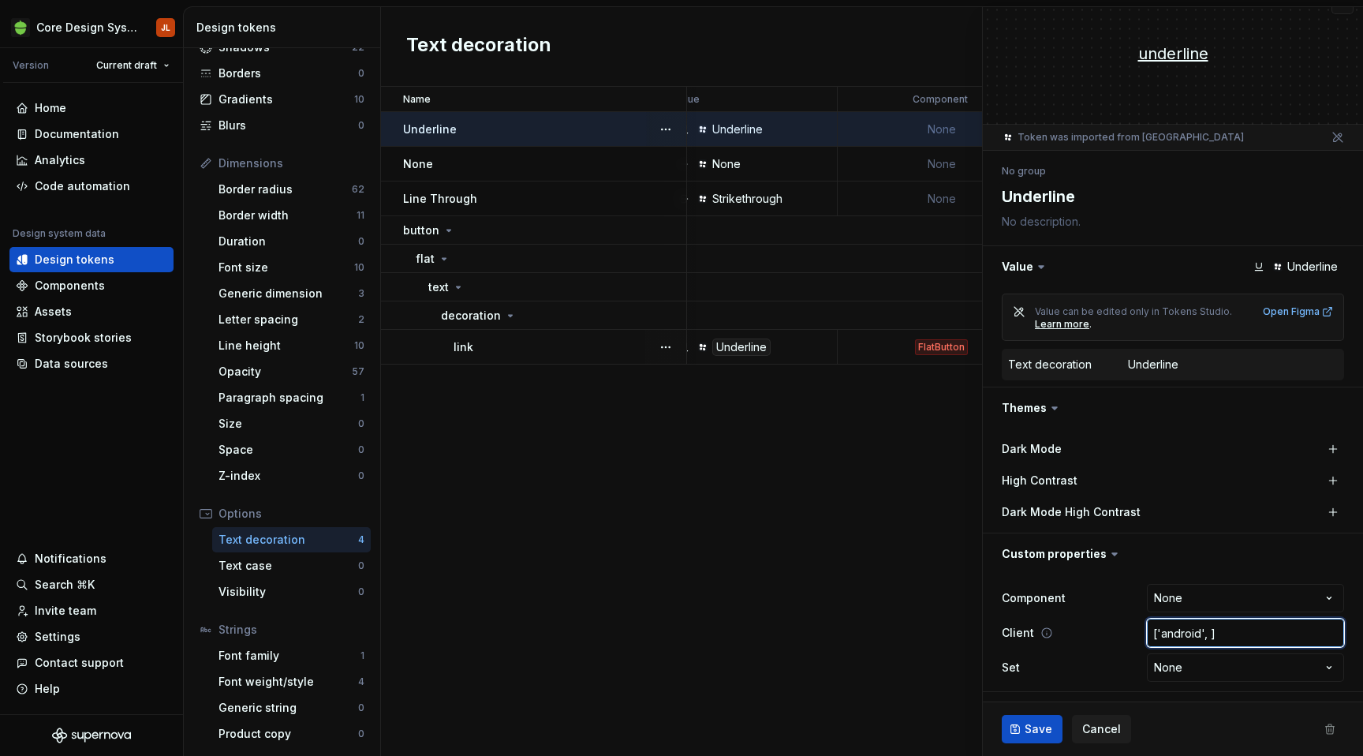
type textarea "*"
type input "['android',]"
type textarea "*"
type input "['android']"
click at [1030, 728] on span "Save" at bounding box center [1039, 729] width 28 height 16
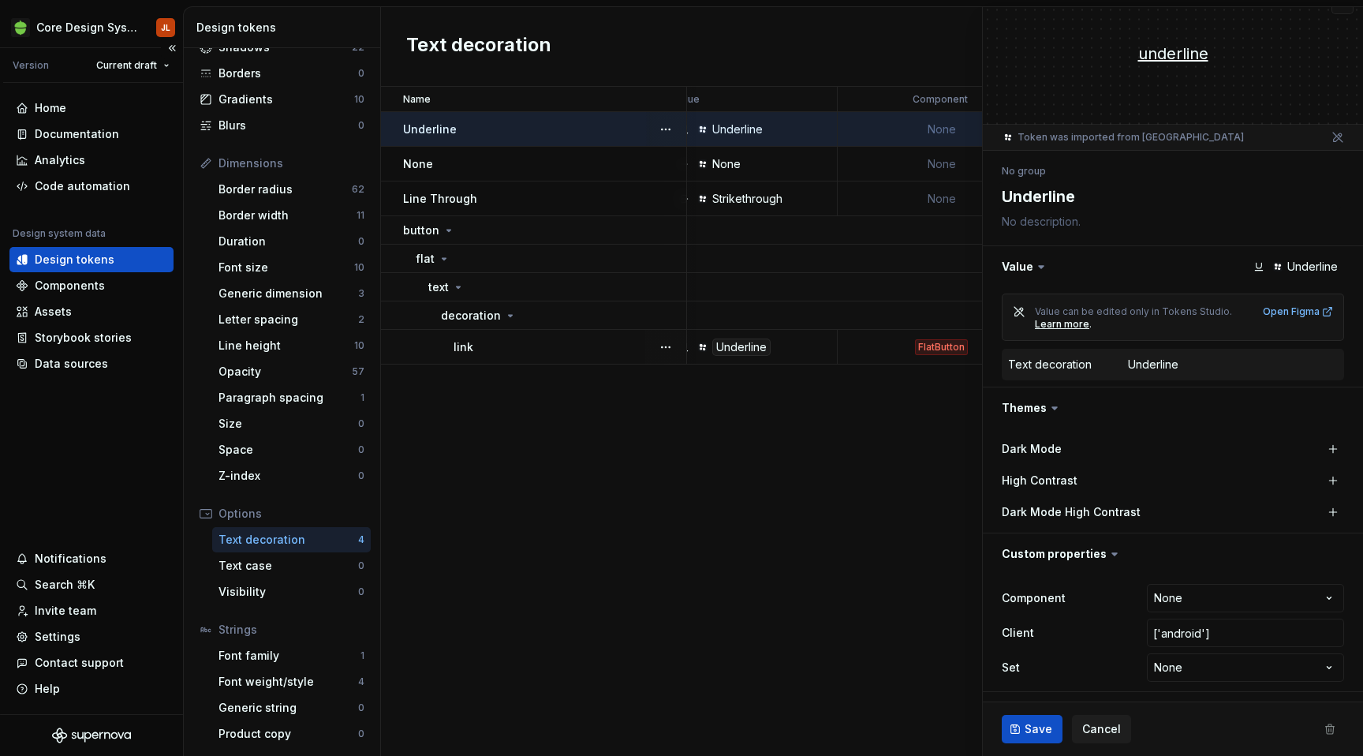
type textarea "*"
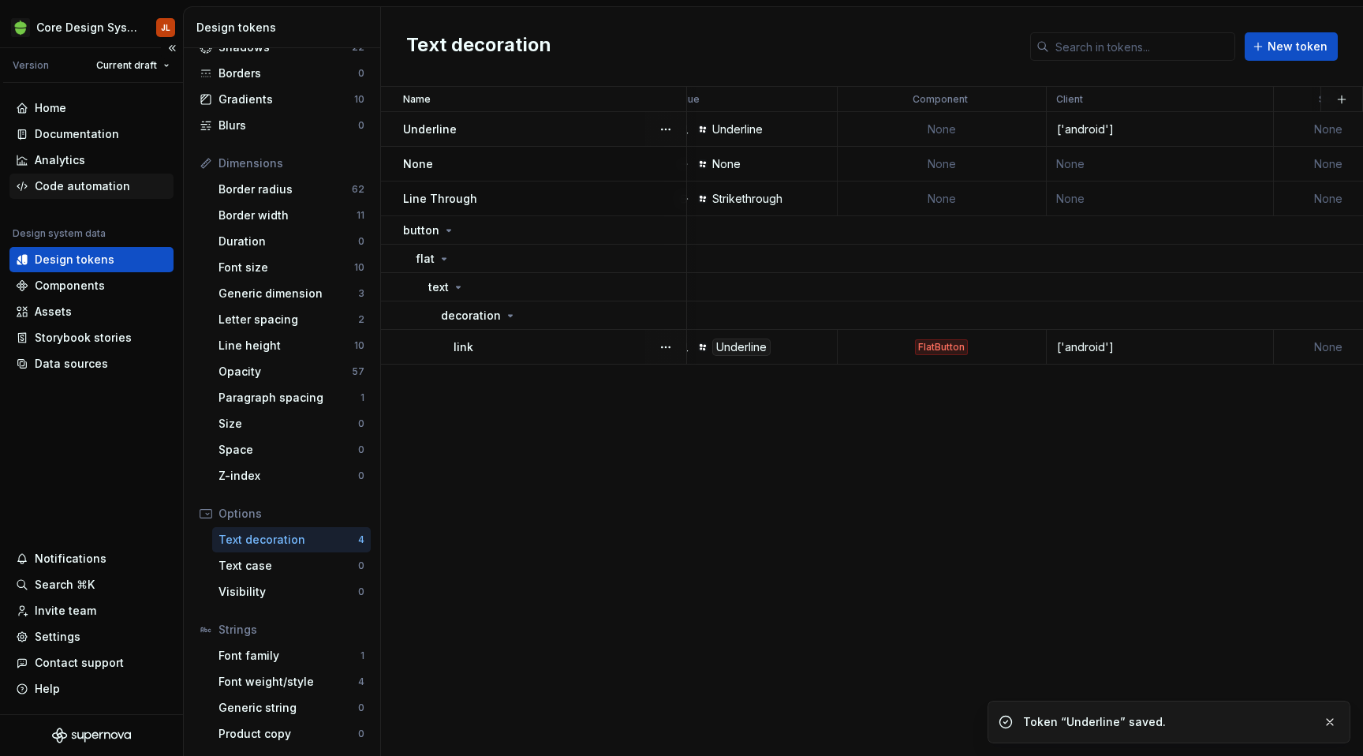
click at [95, 189] on div "Code automation" at bounding box center [82, 186] width 95 height 16
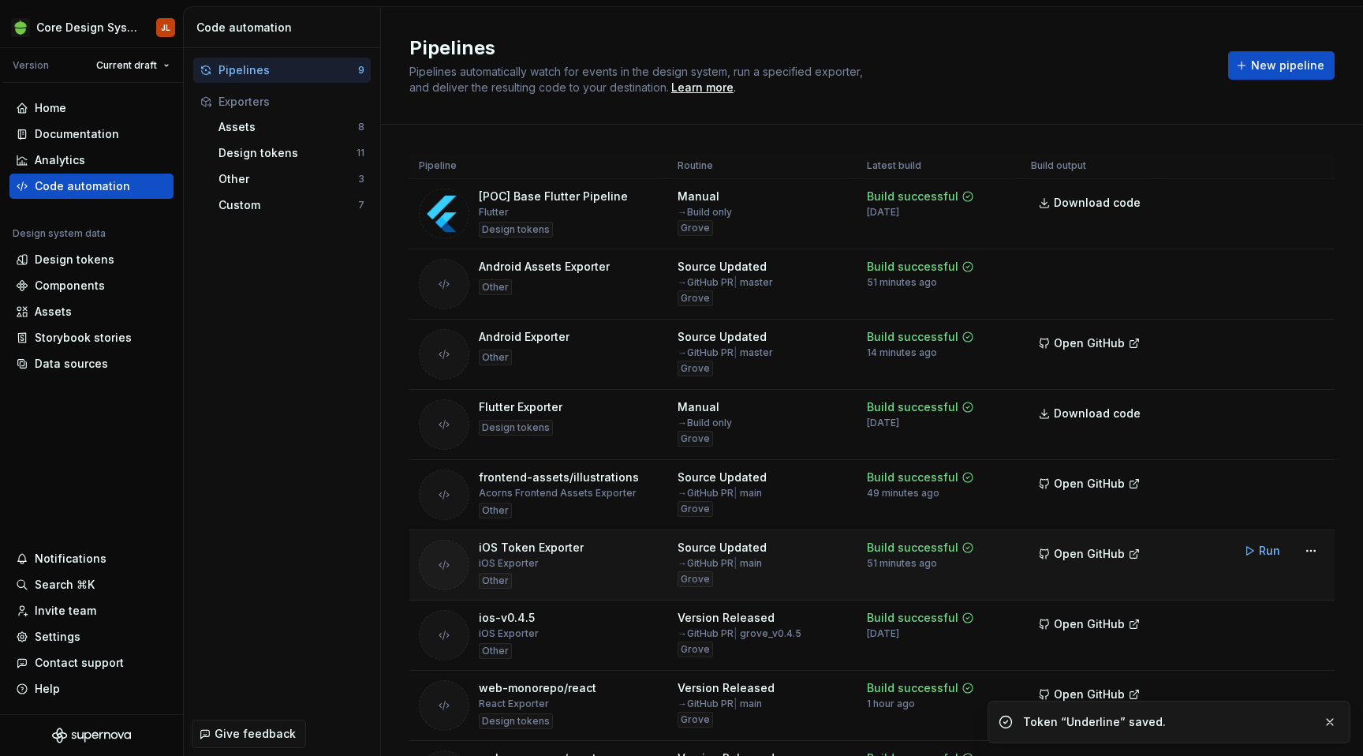
scroll to position [17, 0]
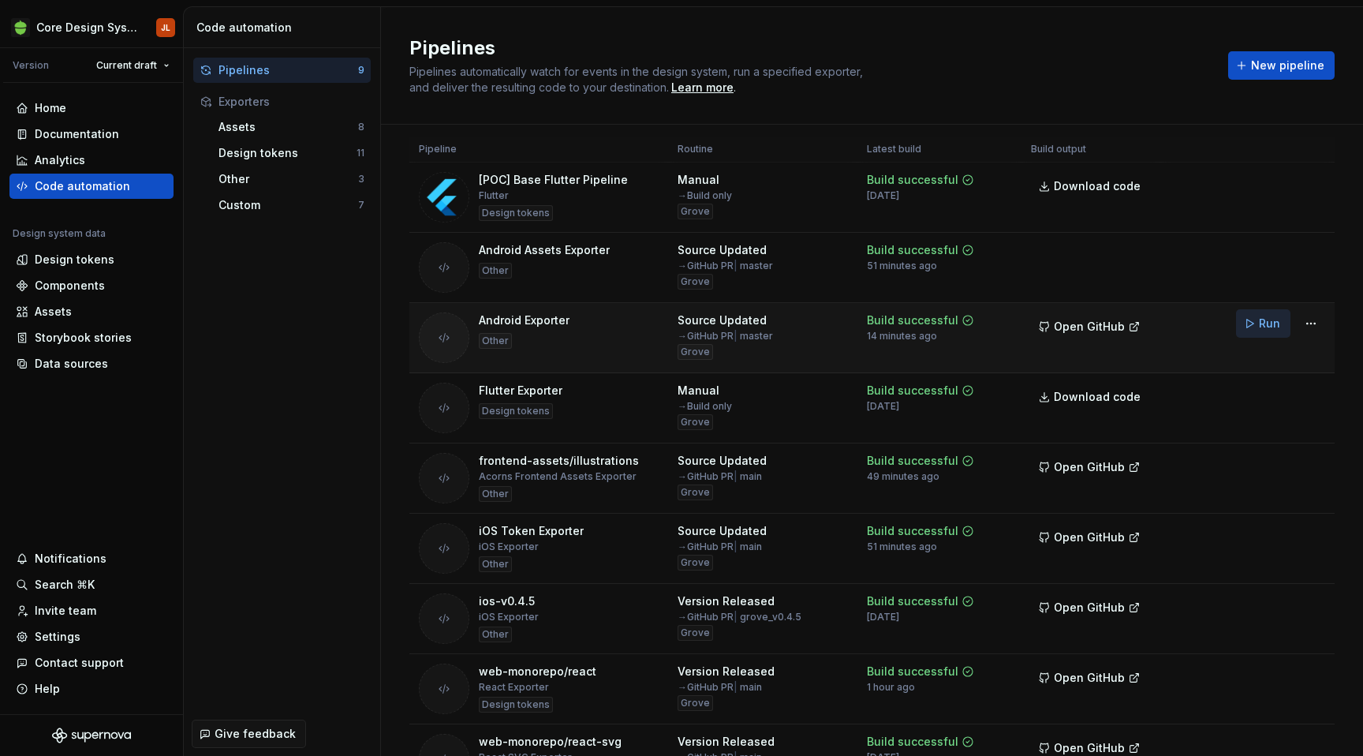
click at [1256, 324] on button "Run" at bounding box center [1263, 323] width 54 height 28
